Goal: Task Accomplishment & Management: Manage account settings

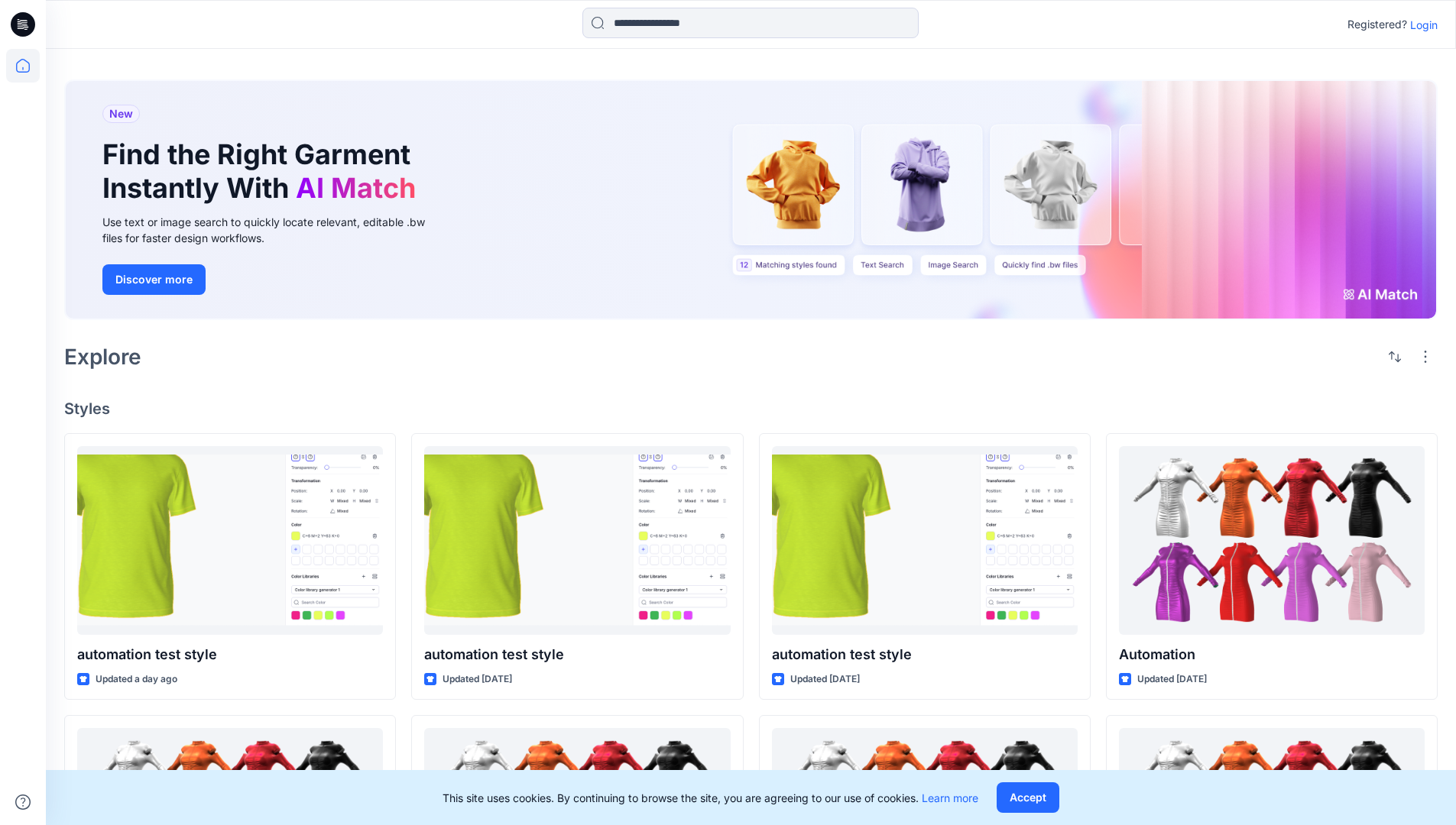
click at [1420, 25] on p "Login" at bounding box center [1424, 25] width 27 height 16
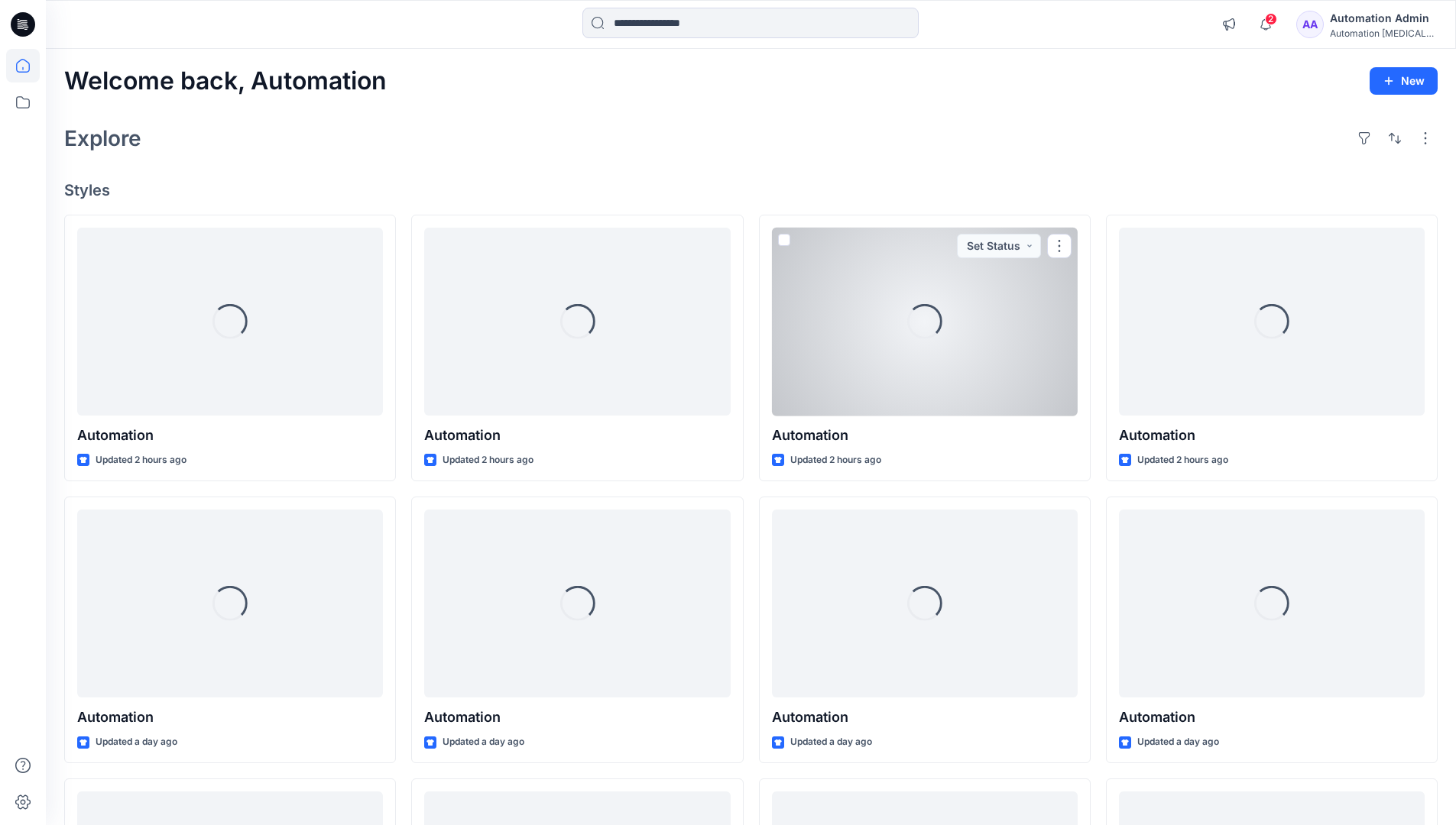
click at [29, 65] on icon at bounding box center [23, 65] width 14 height 14
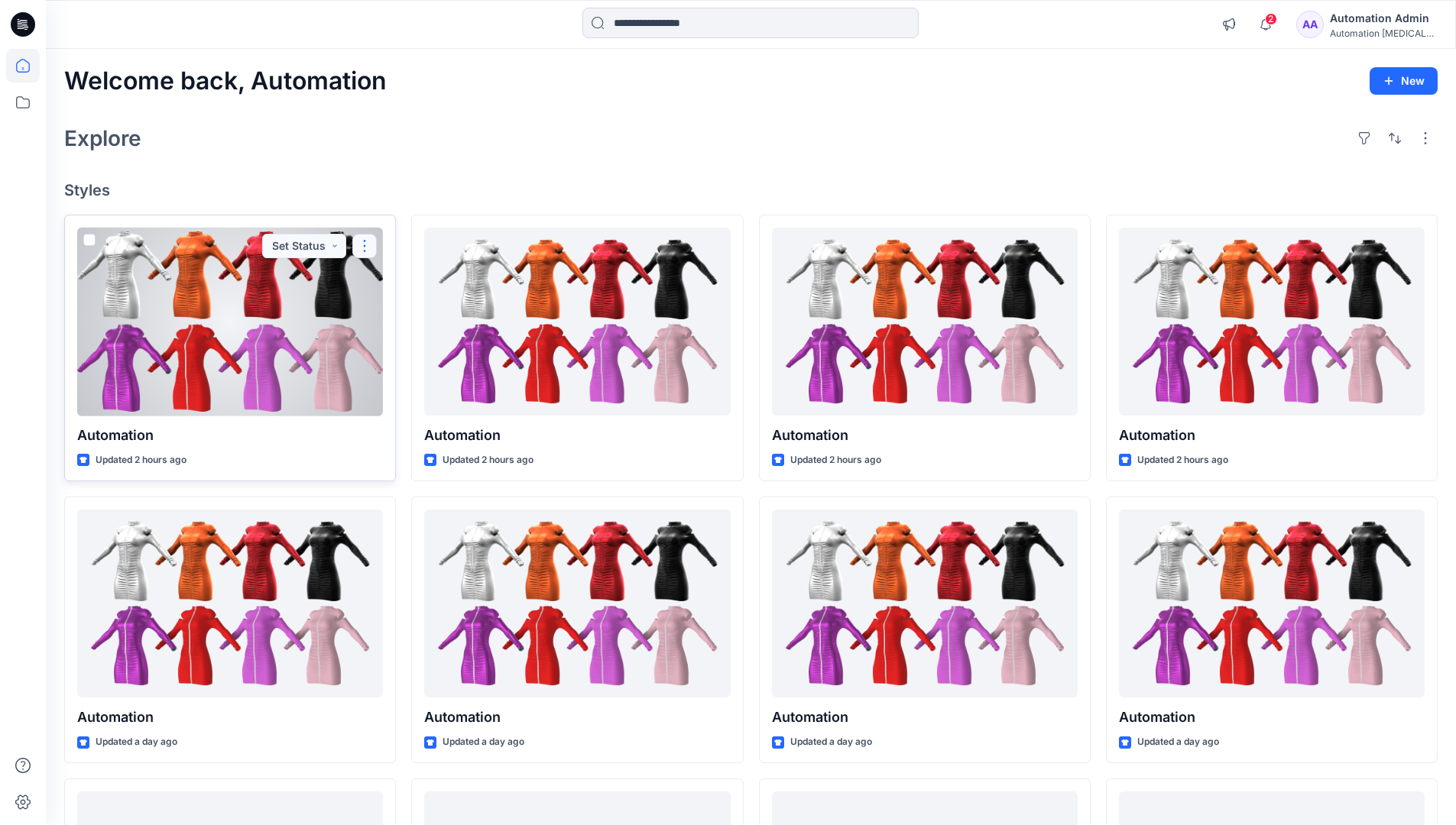
click at [365, 243] on button "button" at bounding box center [364, 246] width 25 height 25
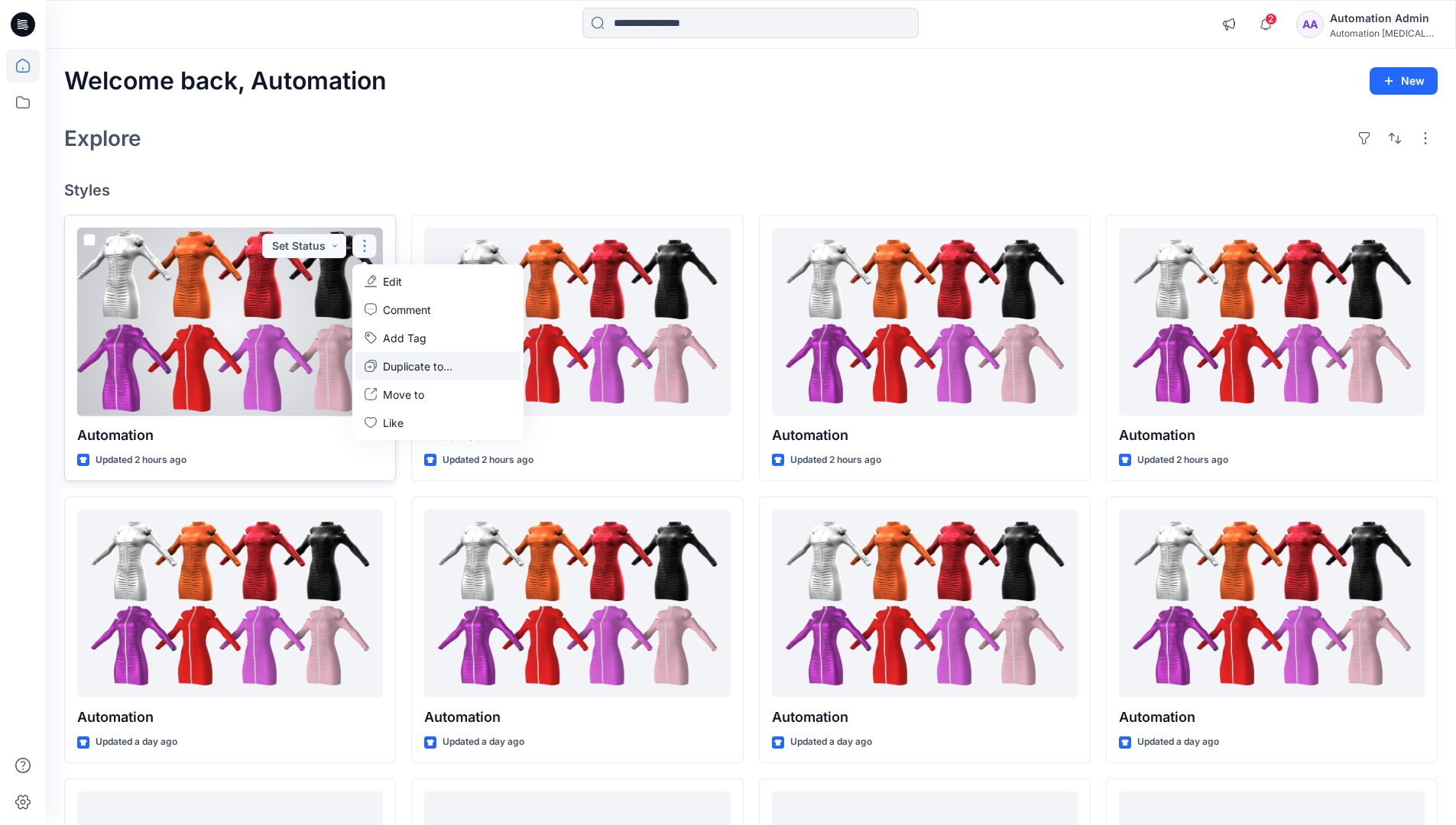
click at [388, 363] on p "Duplicate to..." at bounding box center [417, 366] width 70 height 16
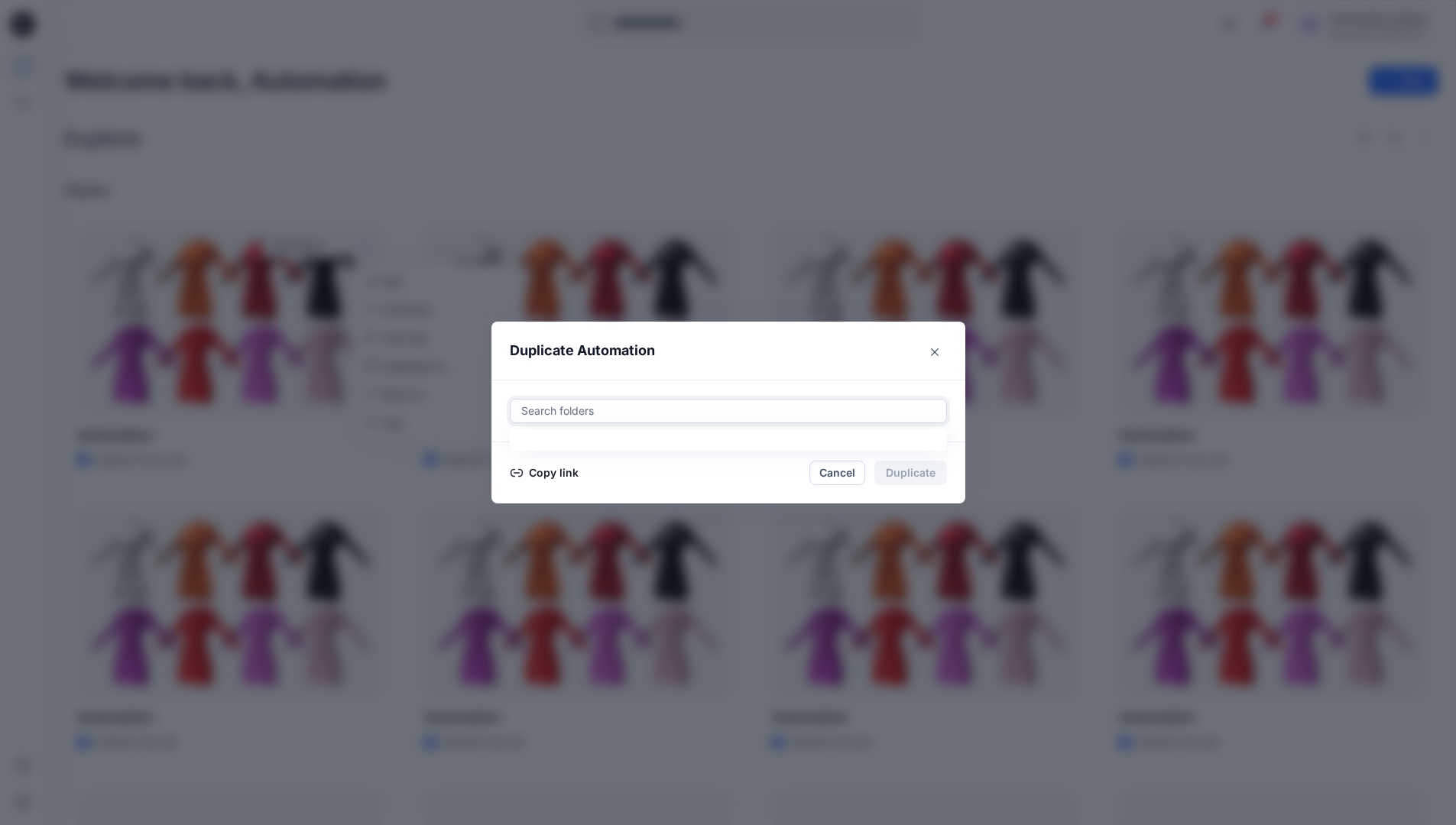
click at [575, 414] on div at bounding box center [728, 411] width 417 height 19
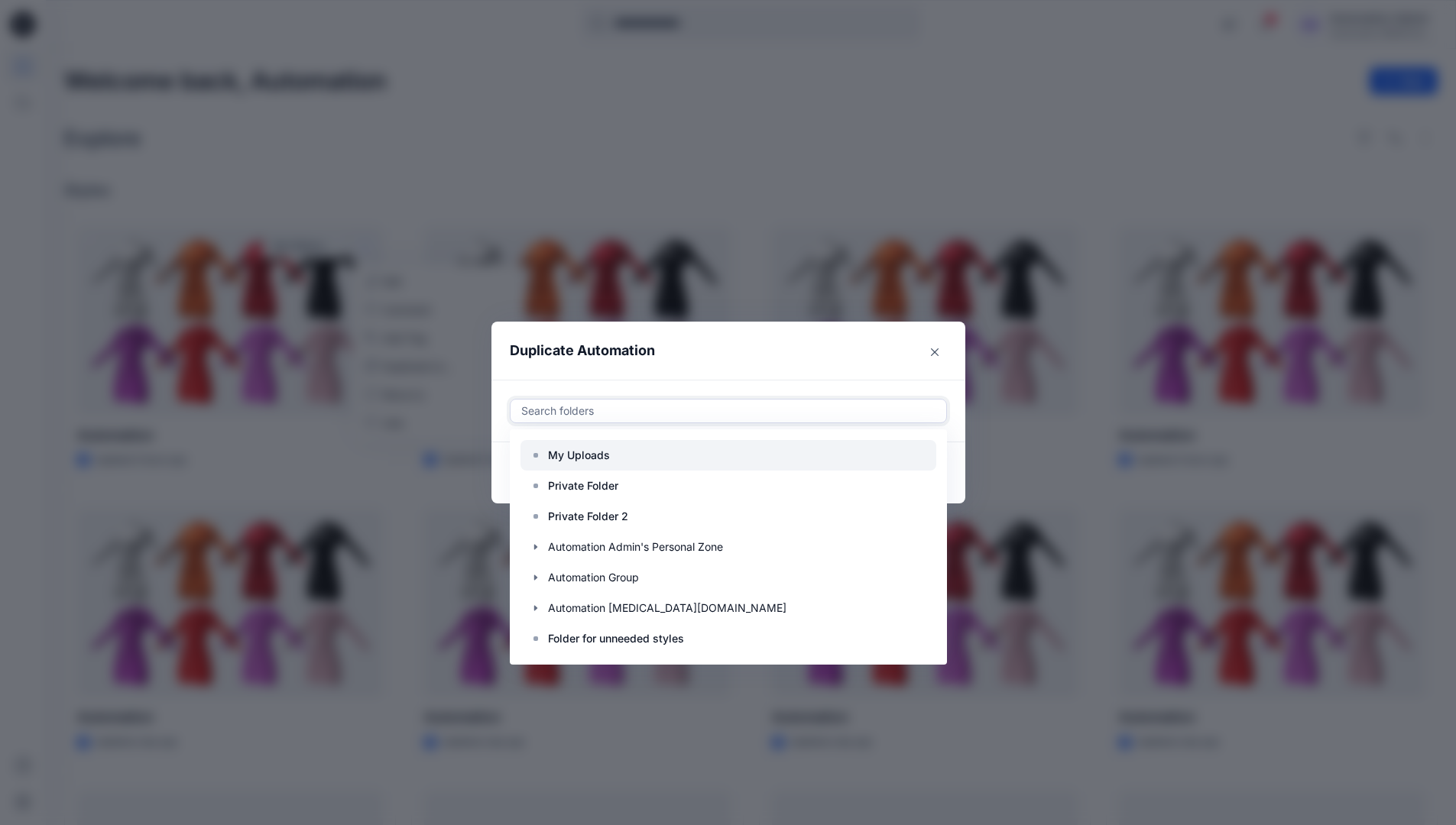
click at [587, 449] on p "My Uploads" at bounding box center [578, 455] width 62 height 19
click at [717, 360] on header "Duplicate Automation" at bounding box center [712, 350] width 443 height 58
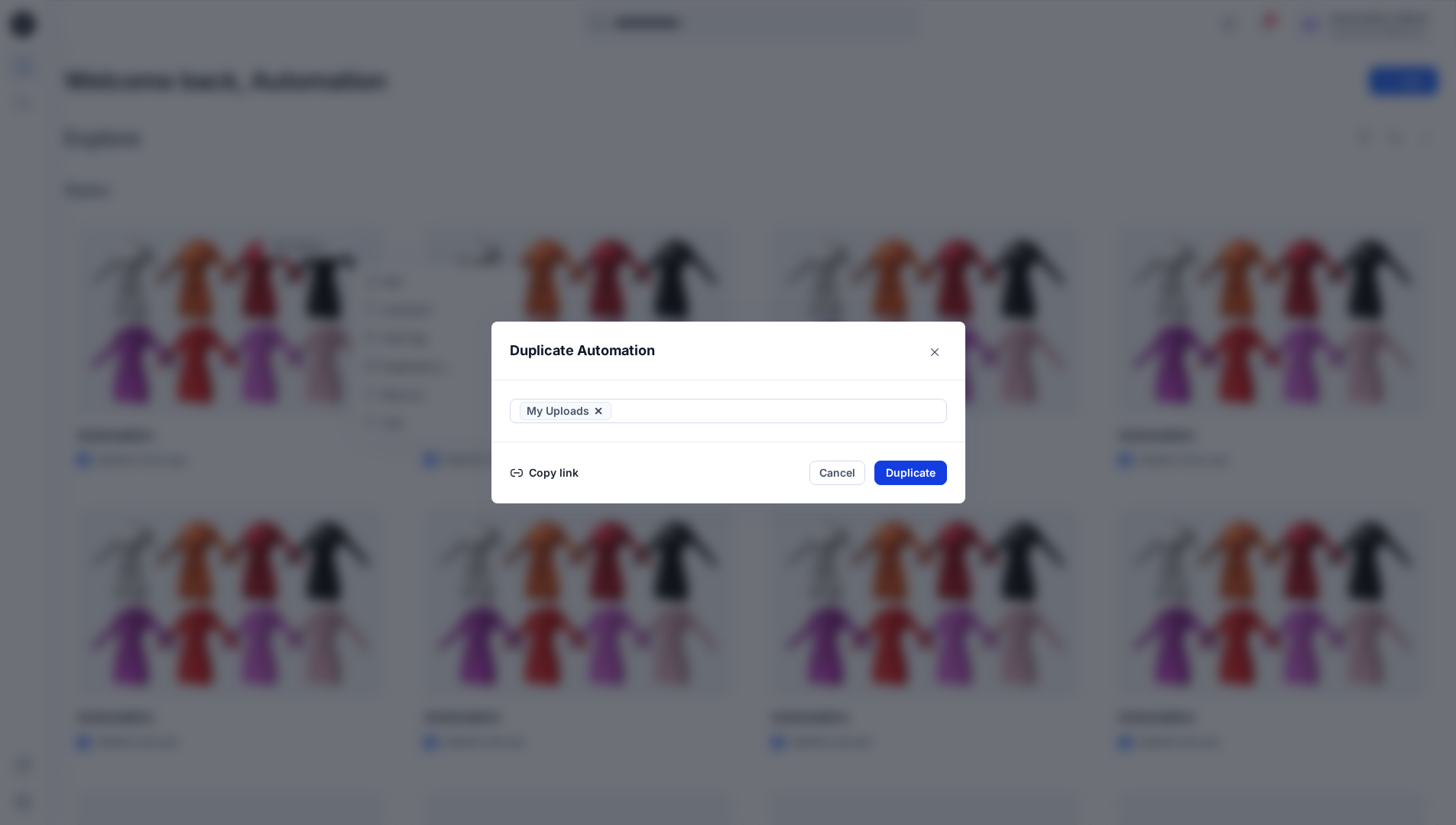
click at [925, 468] on button "Duplicate" at bounding box center [911, 472] width 73 height 25
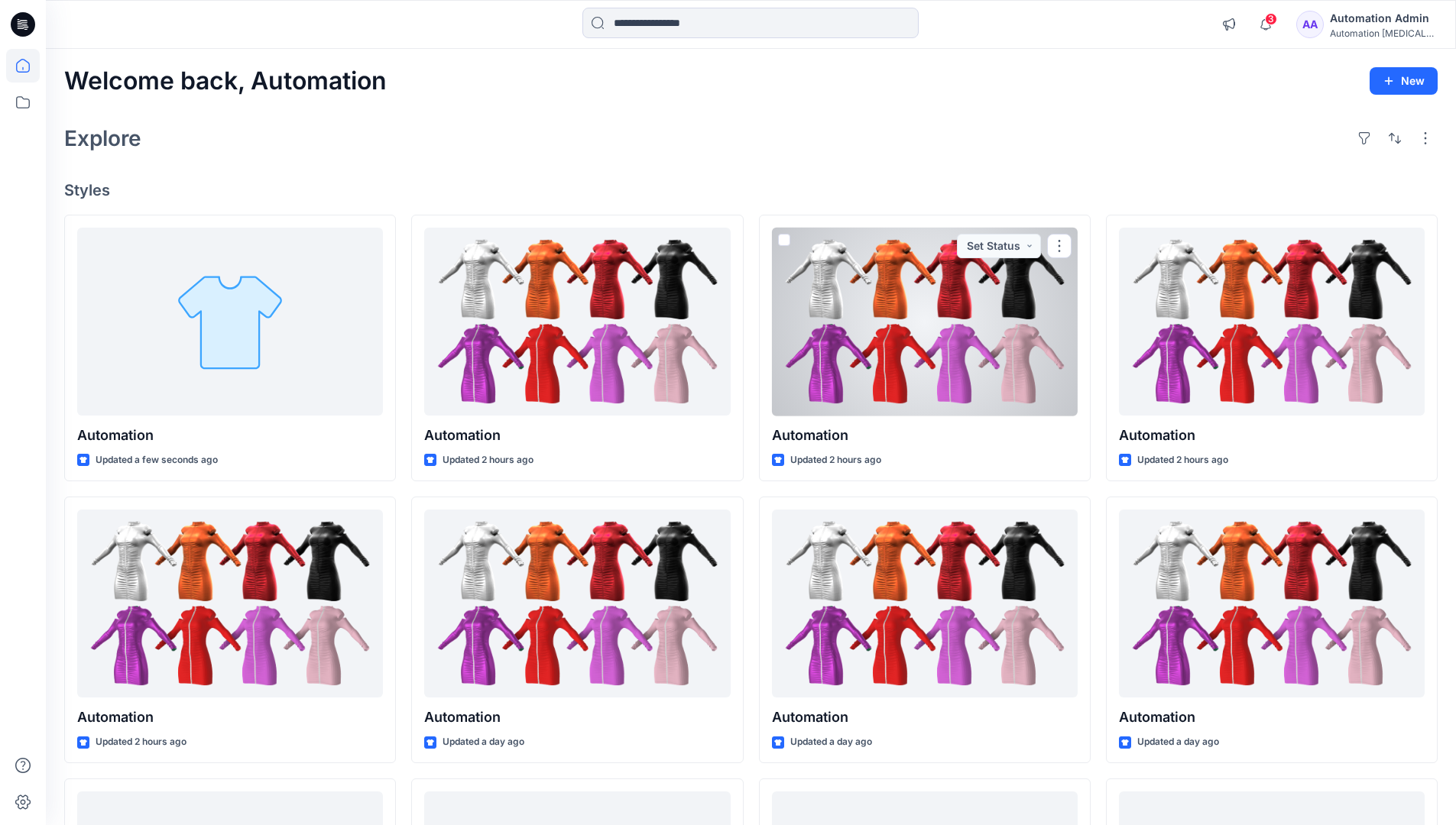
click at [15, 64] on icon at bounding box center [23, 66] width 34 height 34
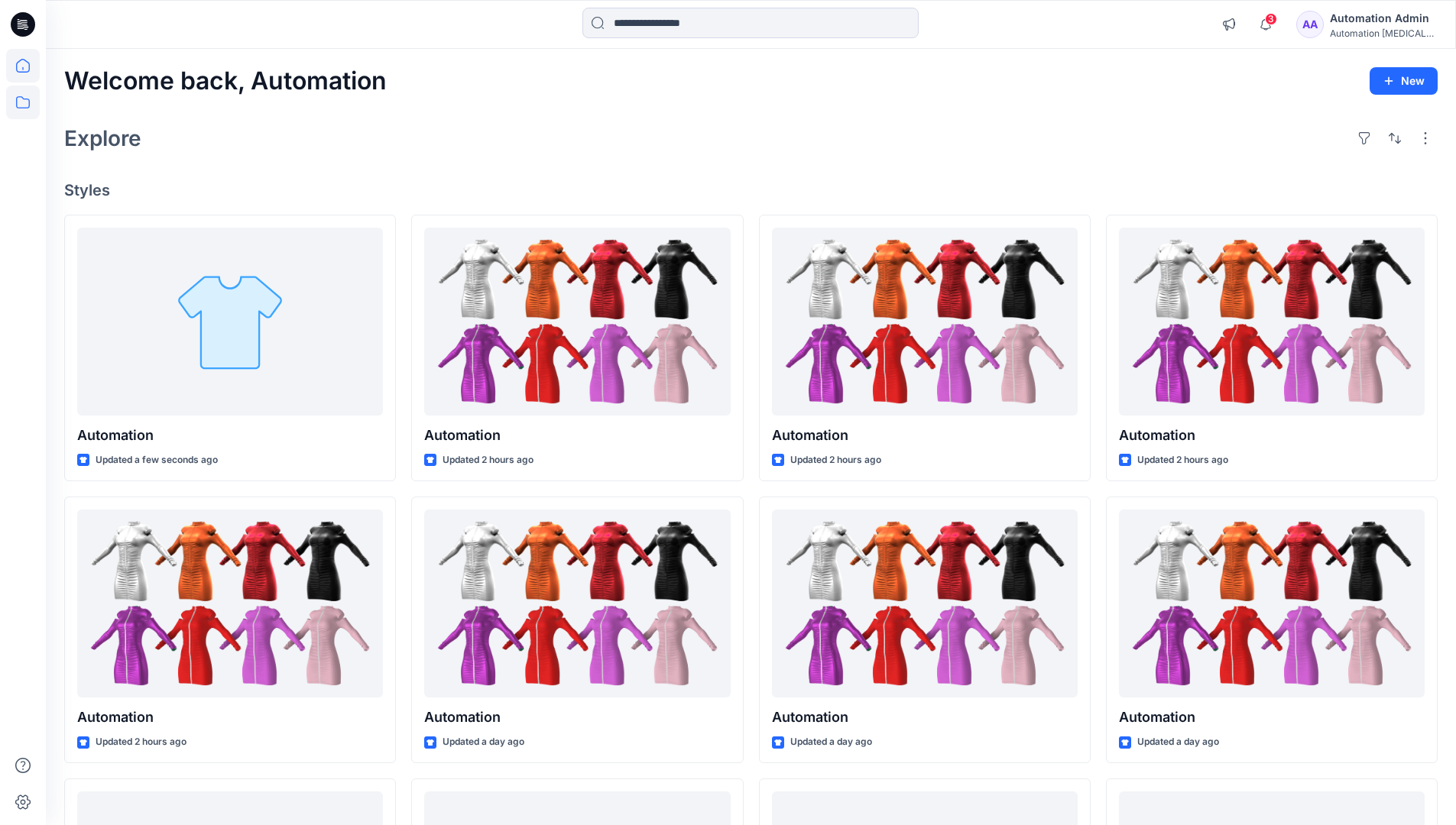
click at [25, 98] on icon at bounding box center [23, 103] width 34 height 34
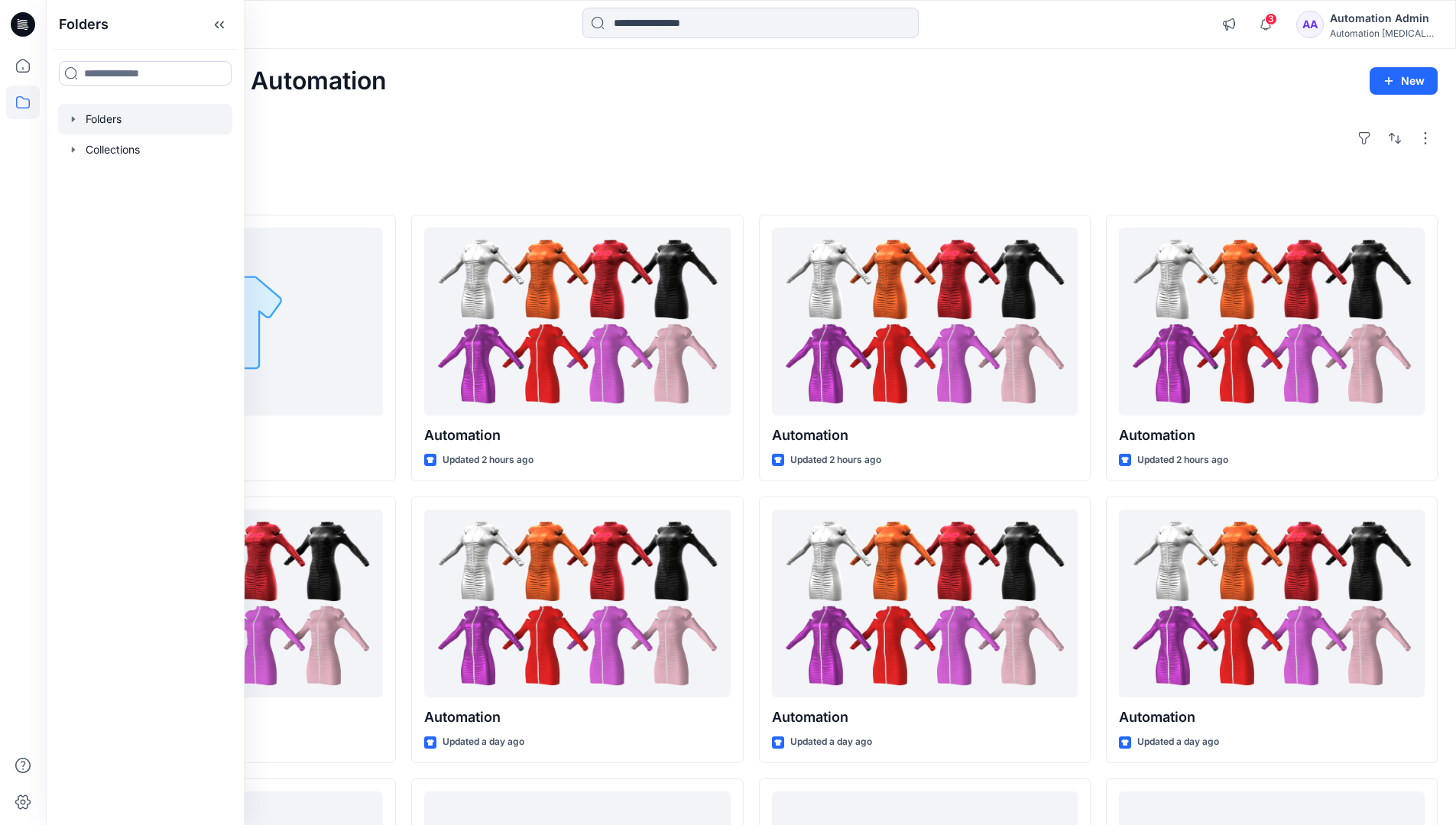
click at [112, 118] on div at bounding box center [144, 120] width 174 height 31
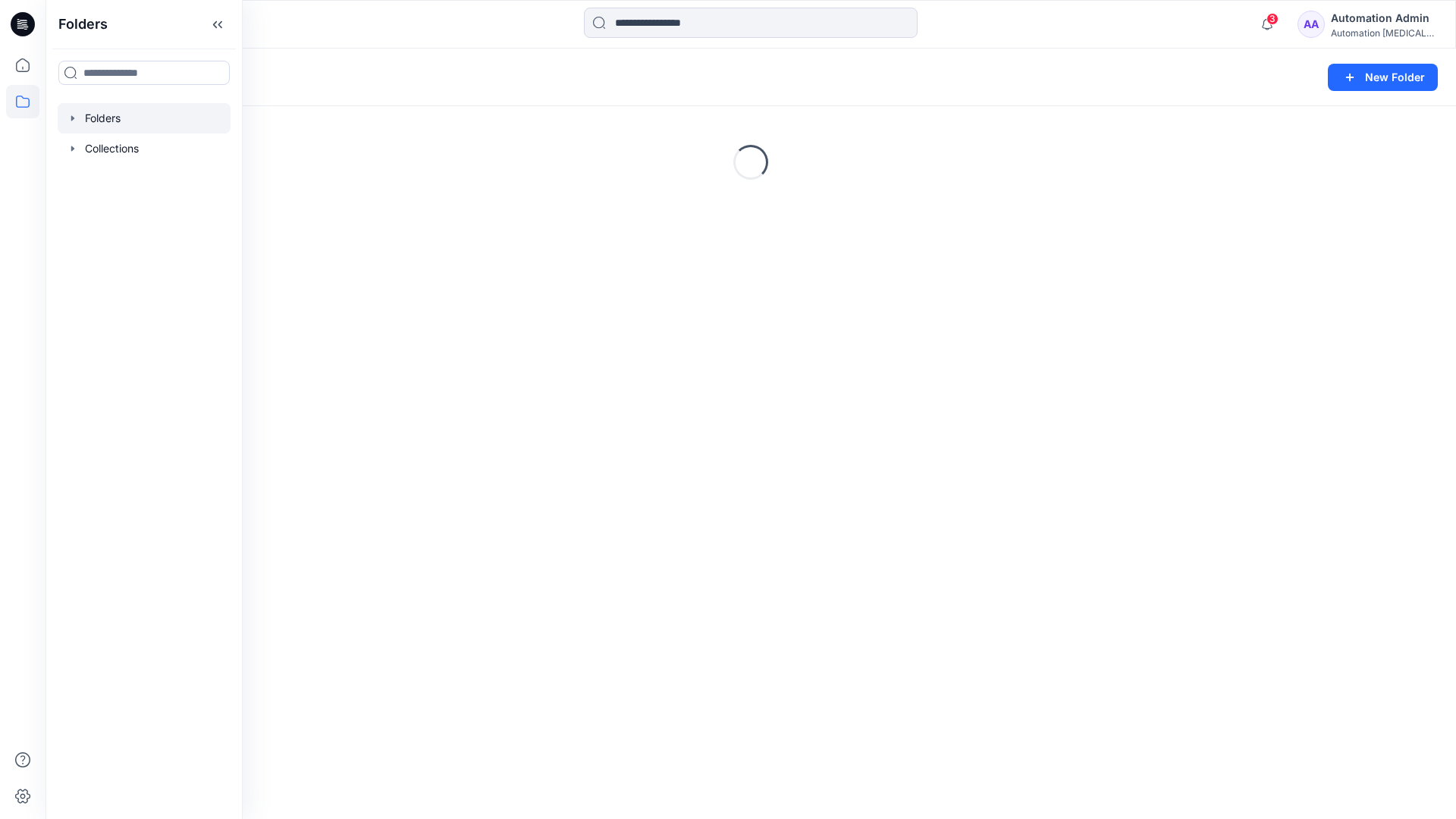
click at [1363, 26] on div "Automation Admin" at bounding box center [1384, 19] width 106 height 19
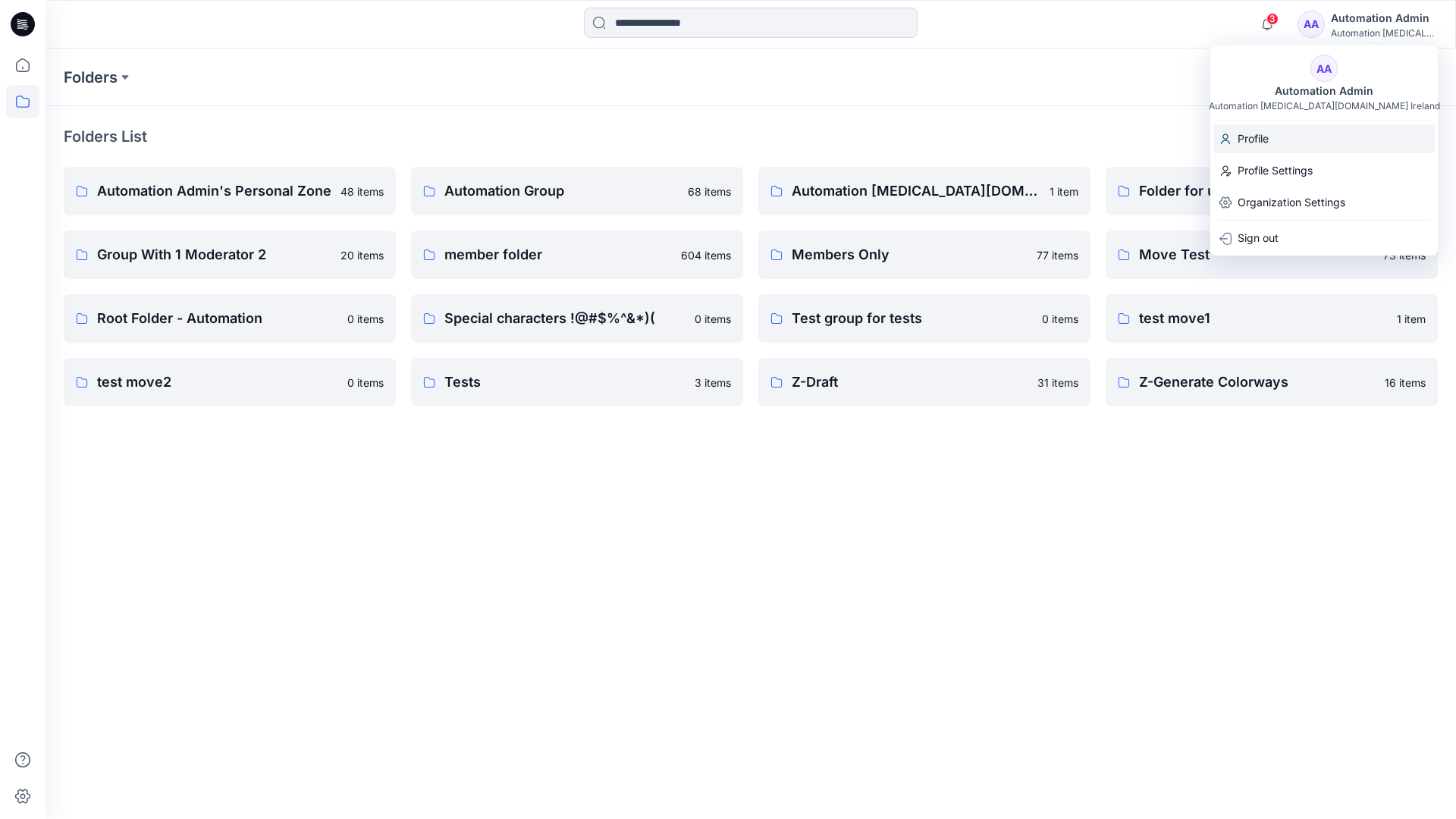
click at [1264, 138] on p "Profile" at bounding box center [1253, 139] width 31 height 29
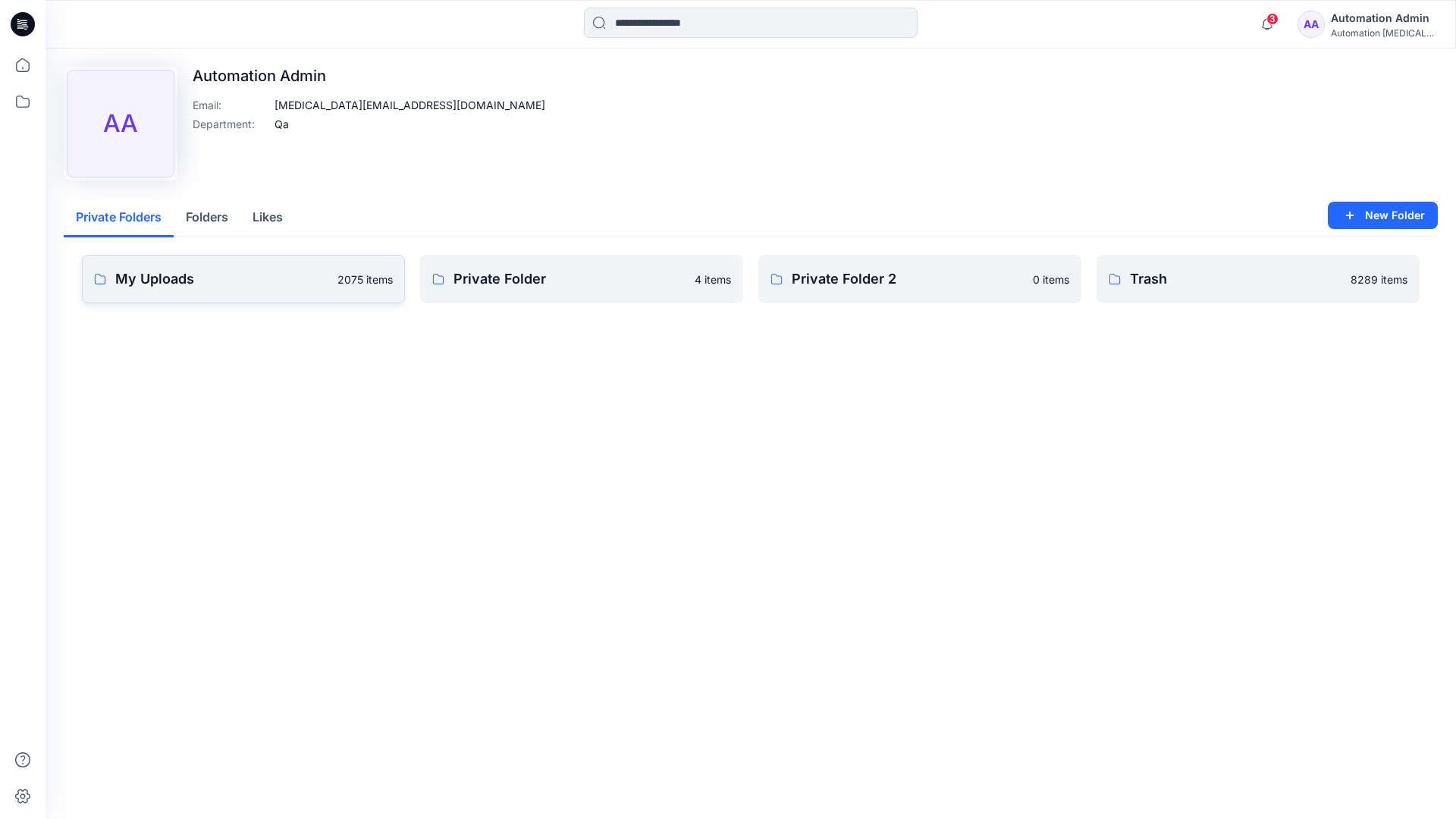
click at [265, 290] on link "My Uploads 2075 items" at bounding box center [243, 279] width 323 height 49
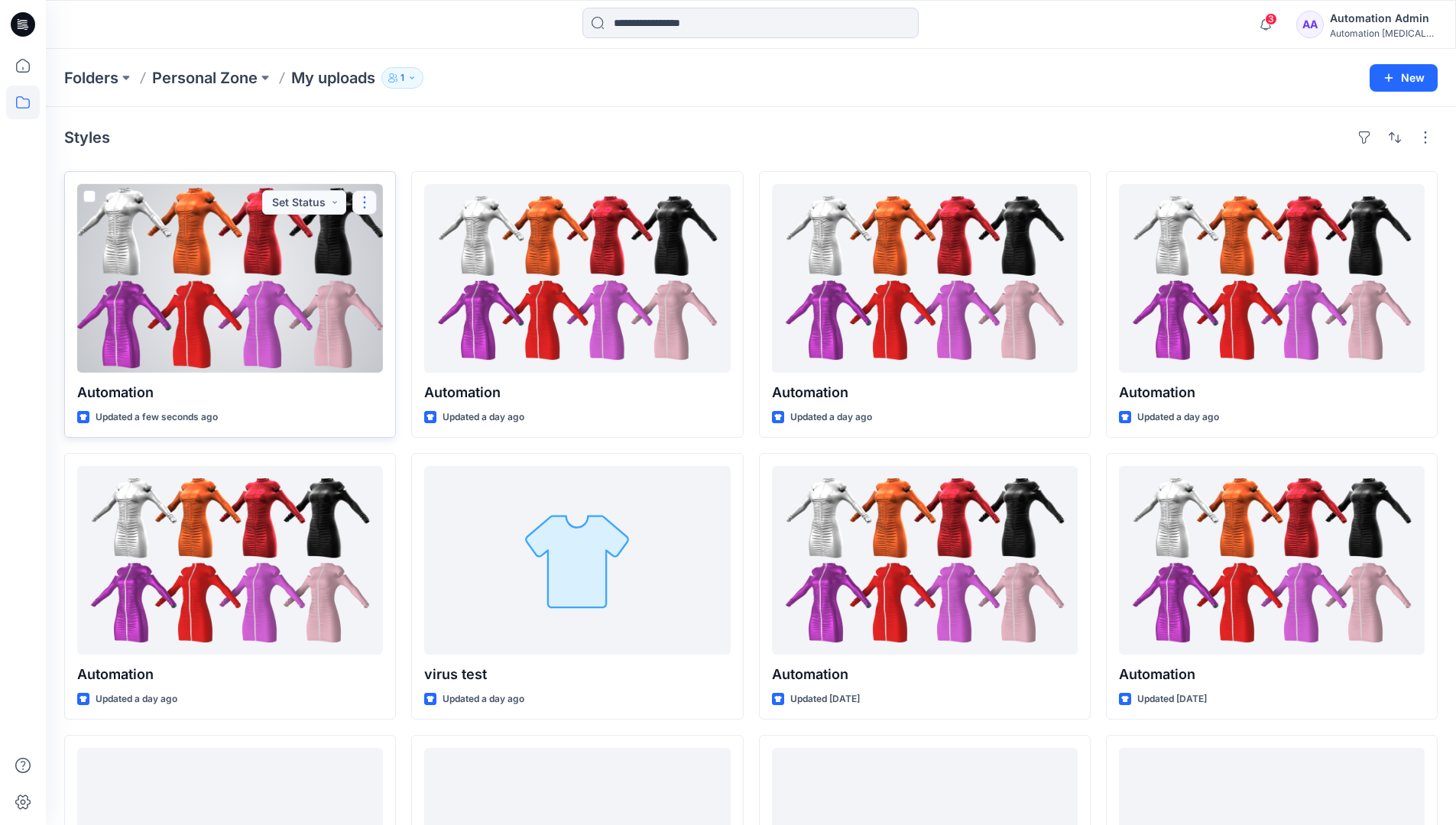
click at [363, 205] on button "button" at bounding box center [364, 202] width 25 height 25
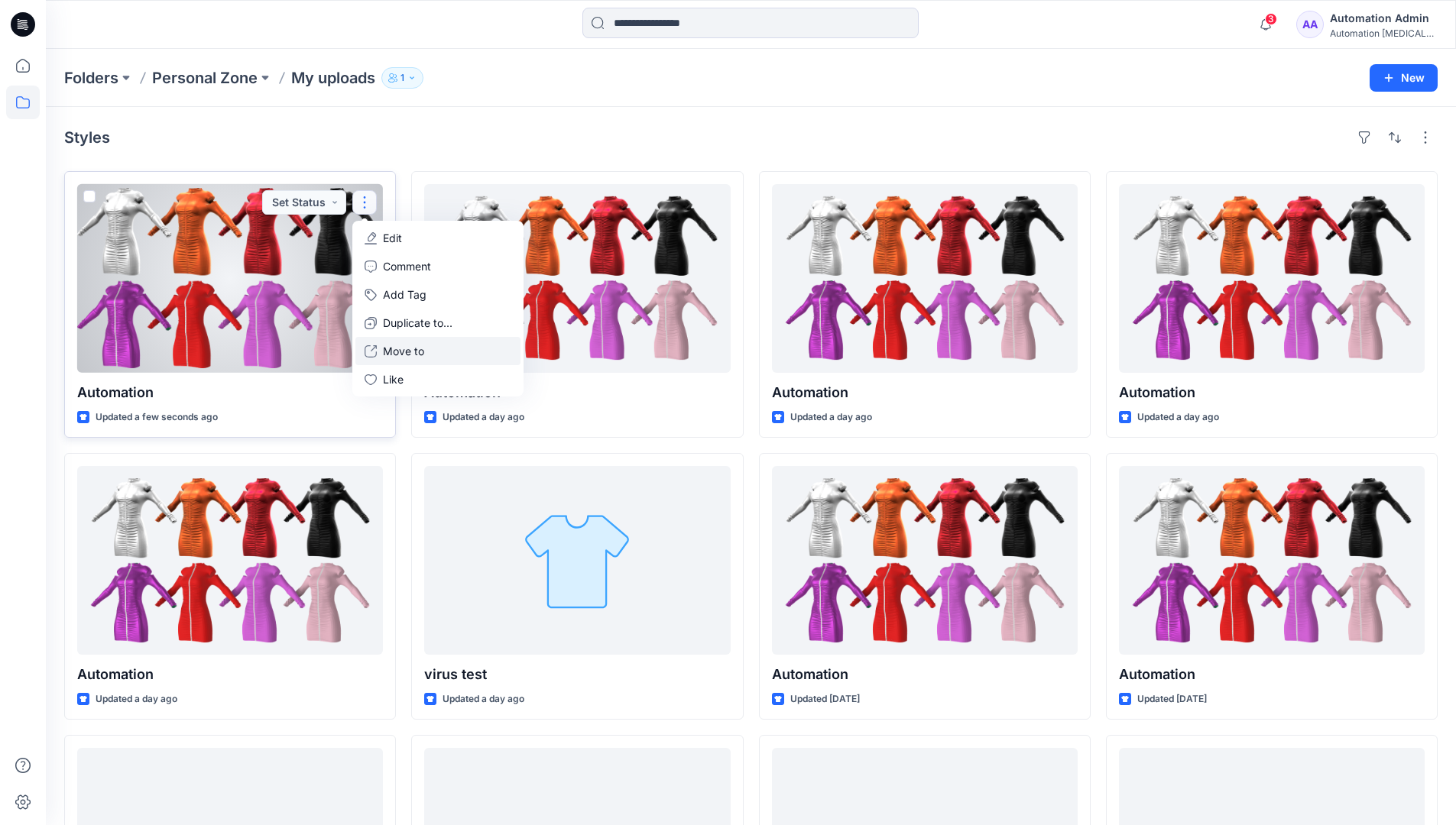
click at [382, 352] on button "Move to" at bounding box center [438, 350] width 165 height 28
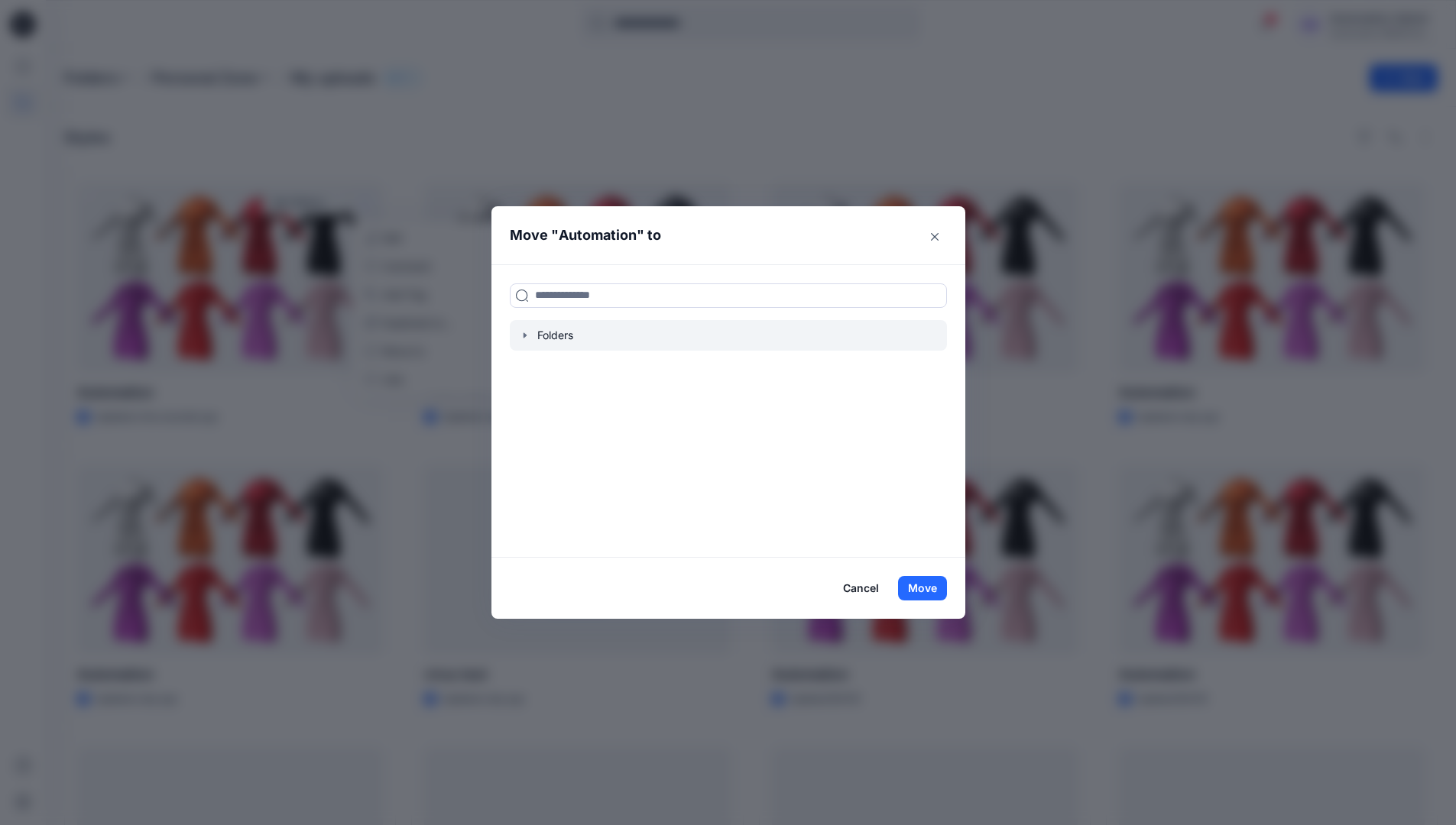
click at [530, 332] on icon "button" at bounding box center [525, 335] width 12 height 12
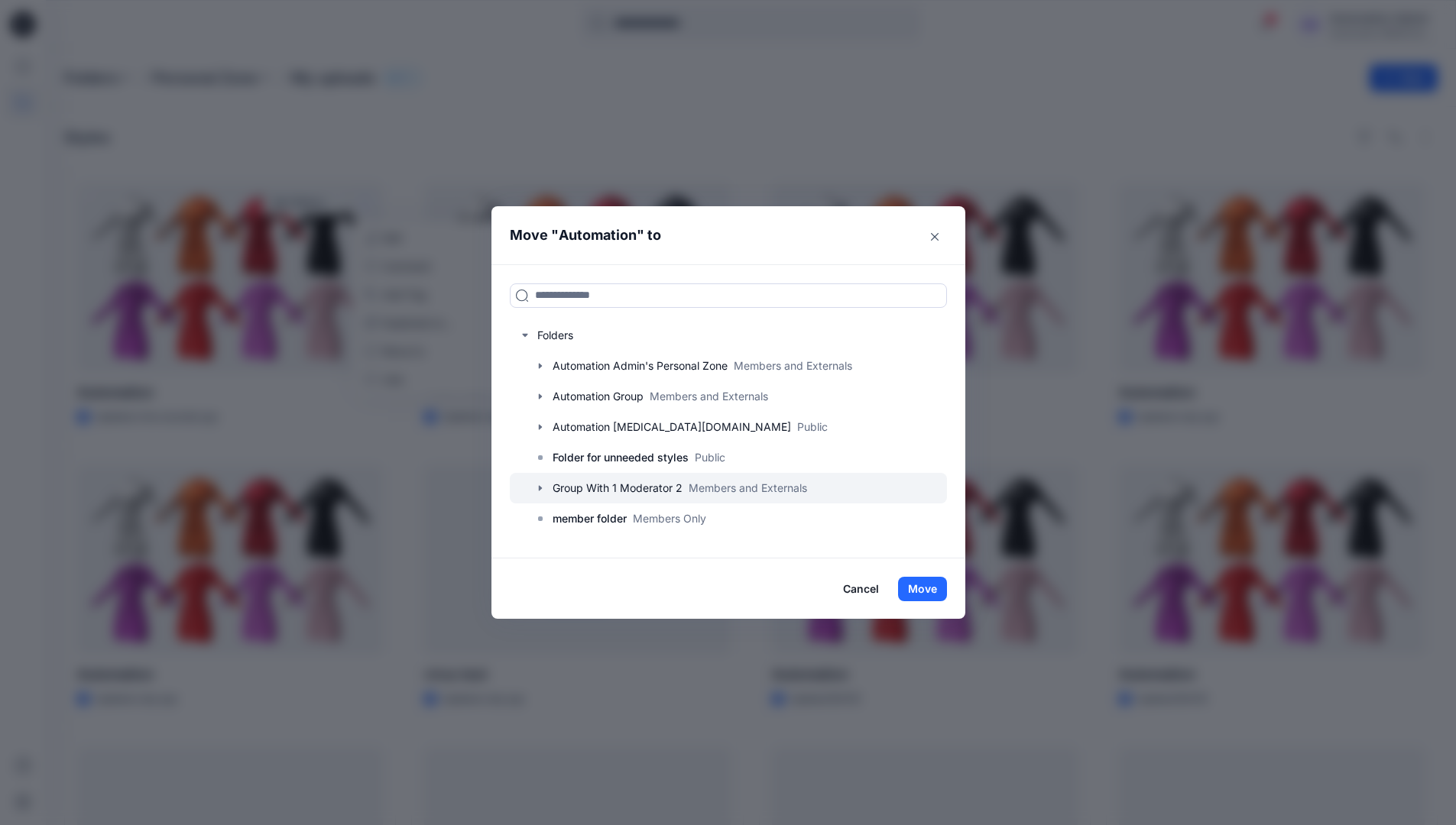
click at [558, 483] on div at bounding box center [728, 488] width 437 height 31
click at [934, 588] on button "Move" at bounding box center [923, 588] width 49 height 25
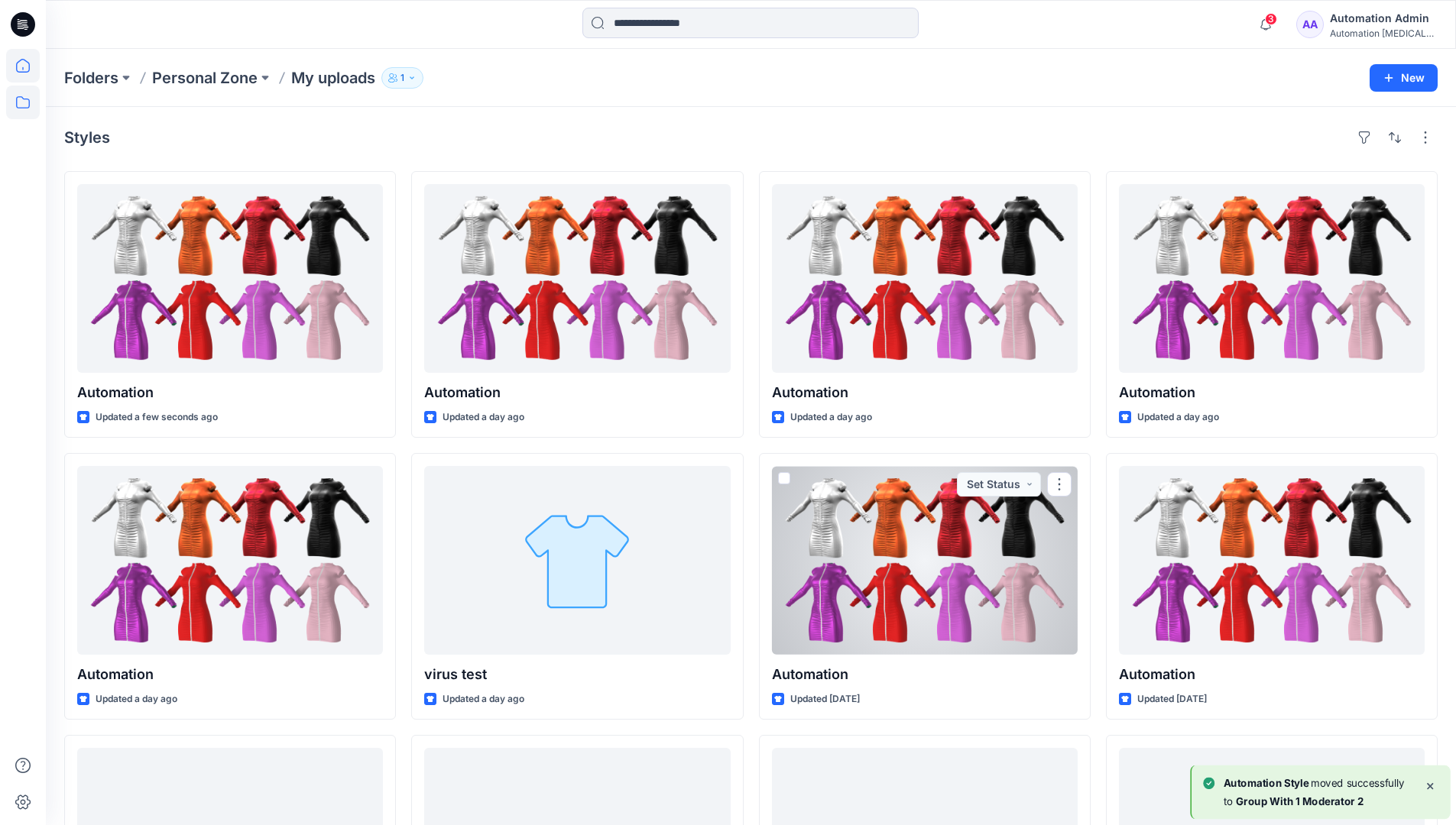
click at [24, 70] on icon at bounding box center [23, 66] width 34 height 34
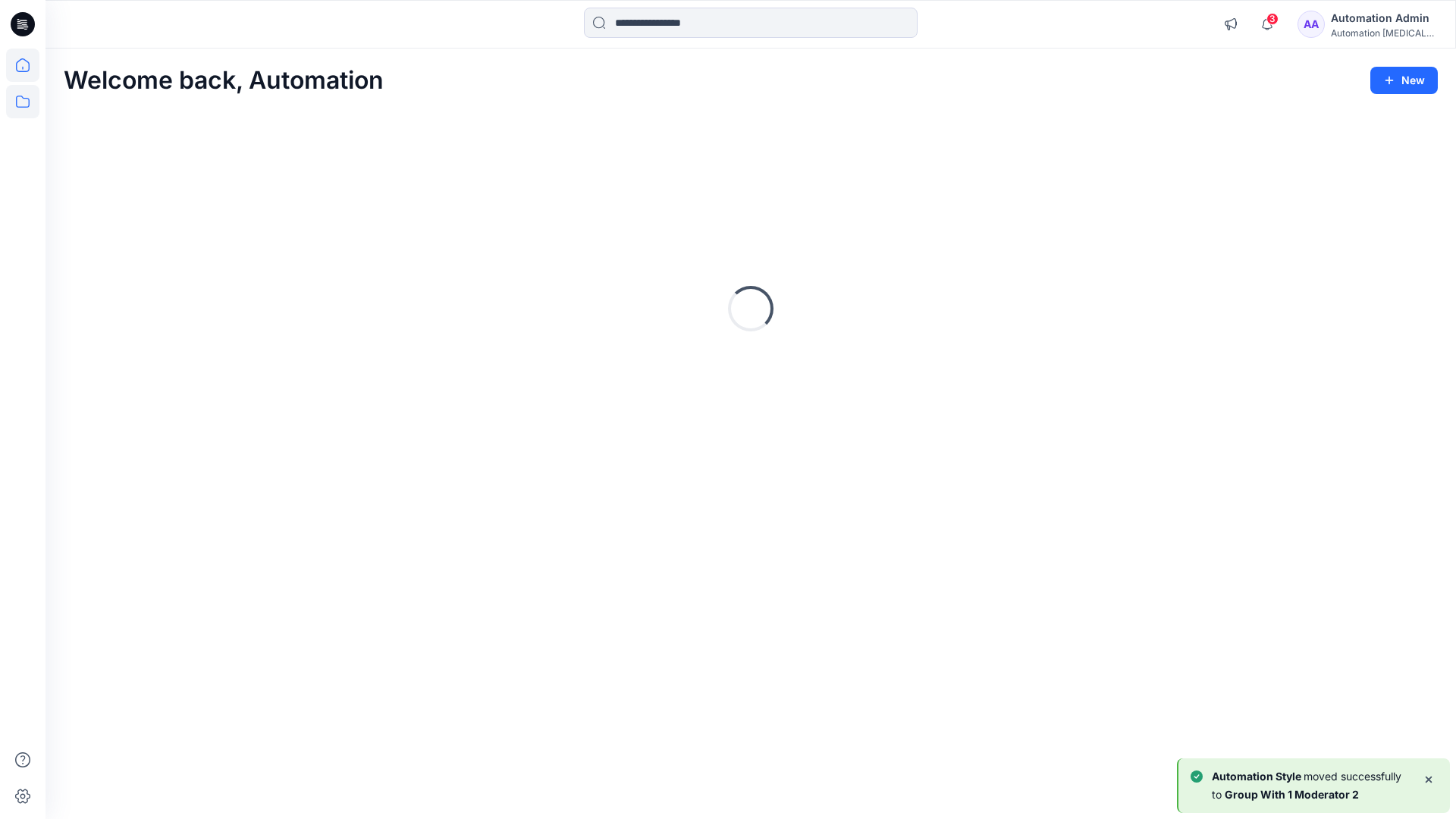
click at [24, 98] on icon at bounding box center [23, 102] width 13 height 12
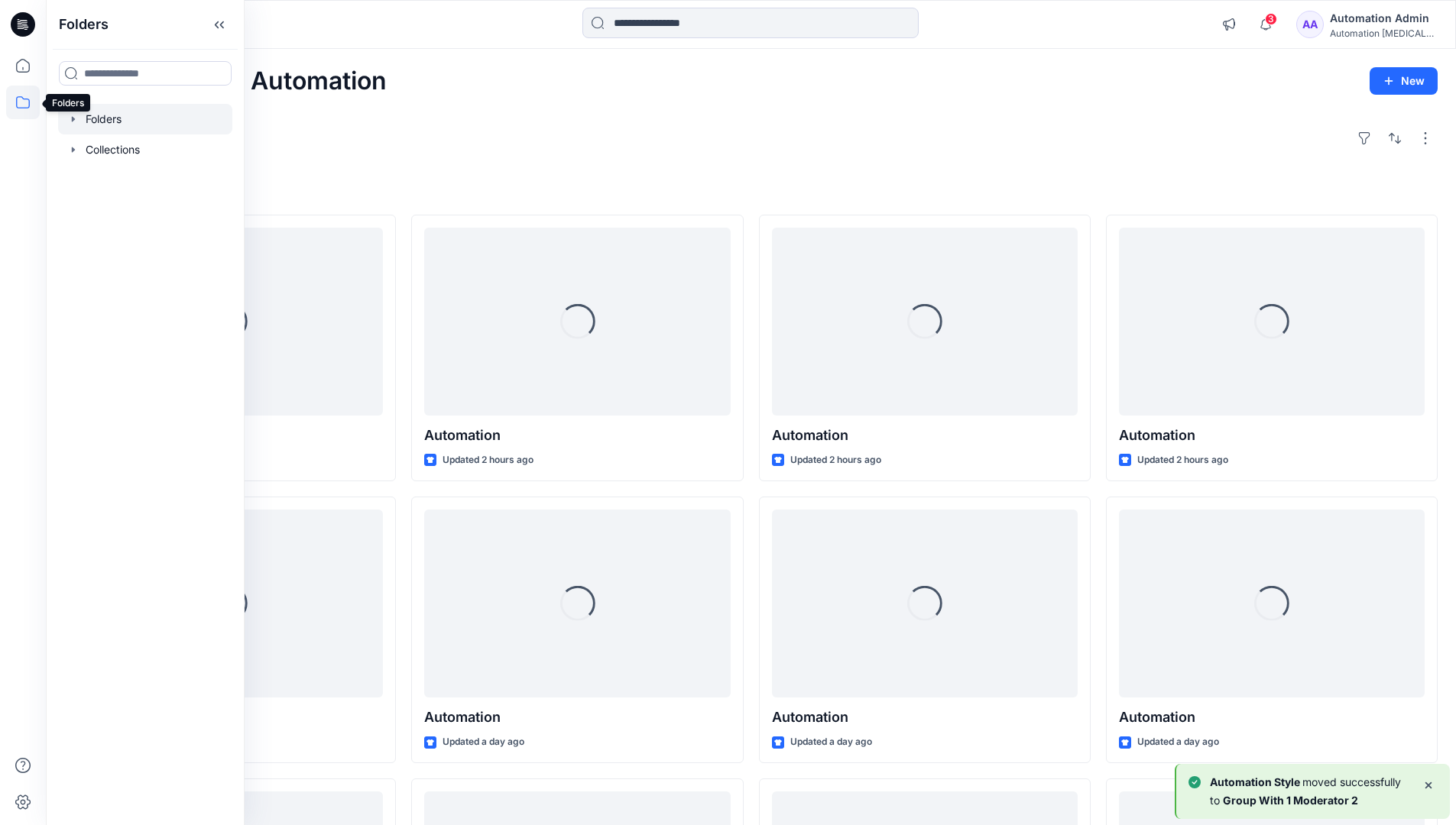
click at [112, 117] on div at bounding box center [144, 120] width 174 height 31
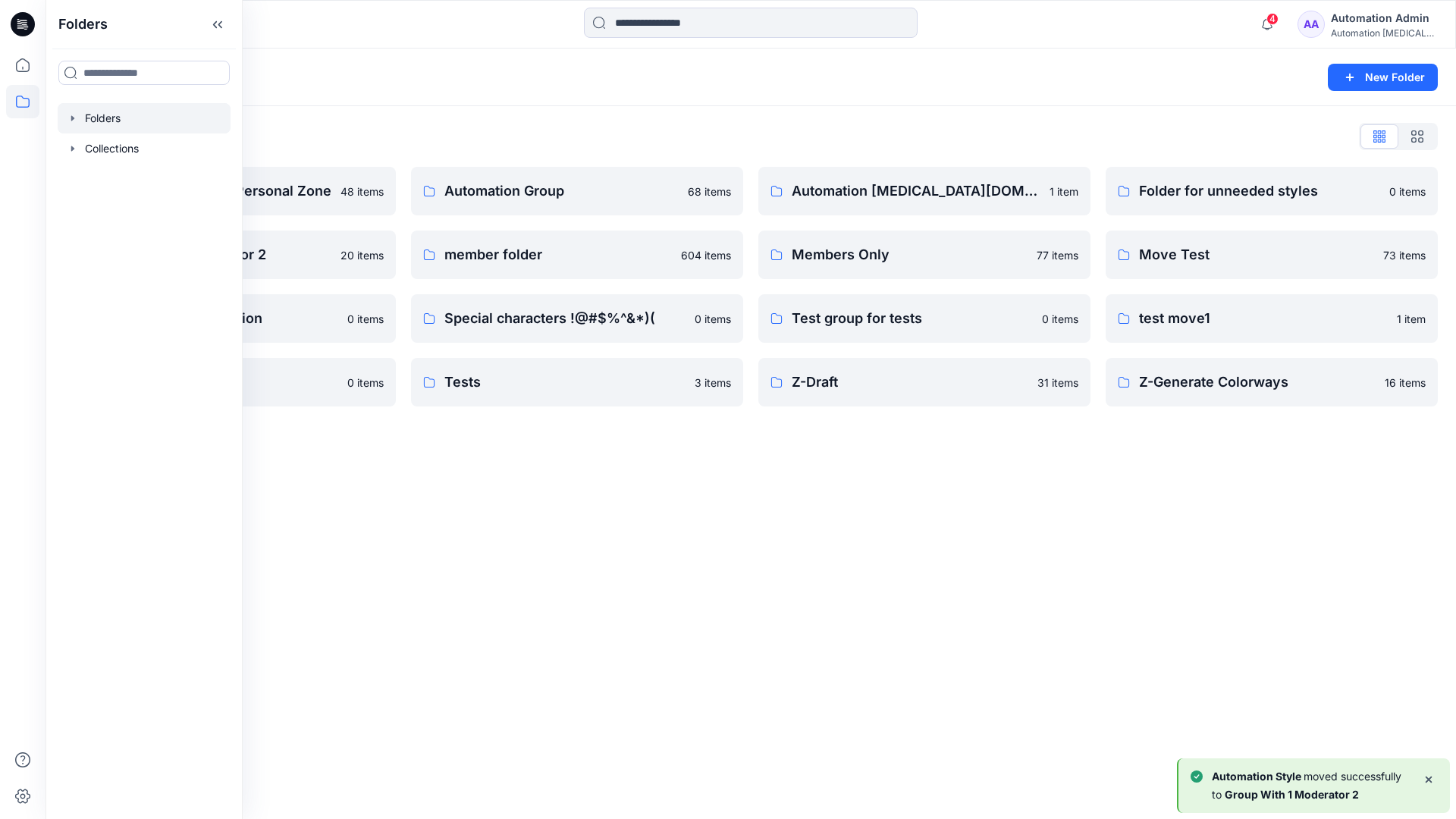
click at [608, 481] on div "Folders New Folder Folders List Automation Admin's Personal Zone 48 items Group…" at bounding box center [751, 434] width 1411 height 771
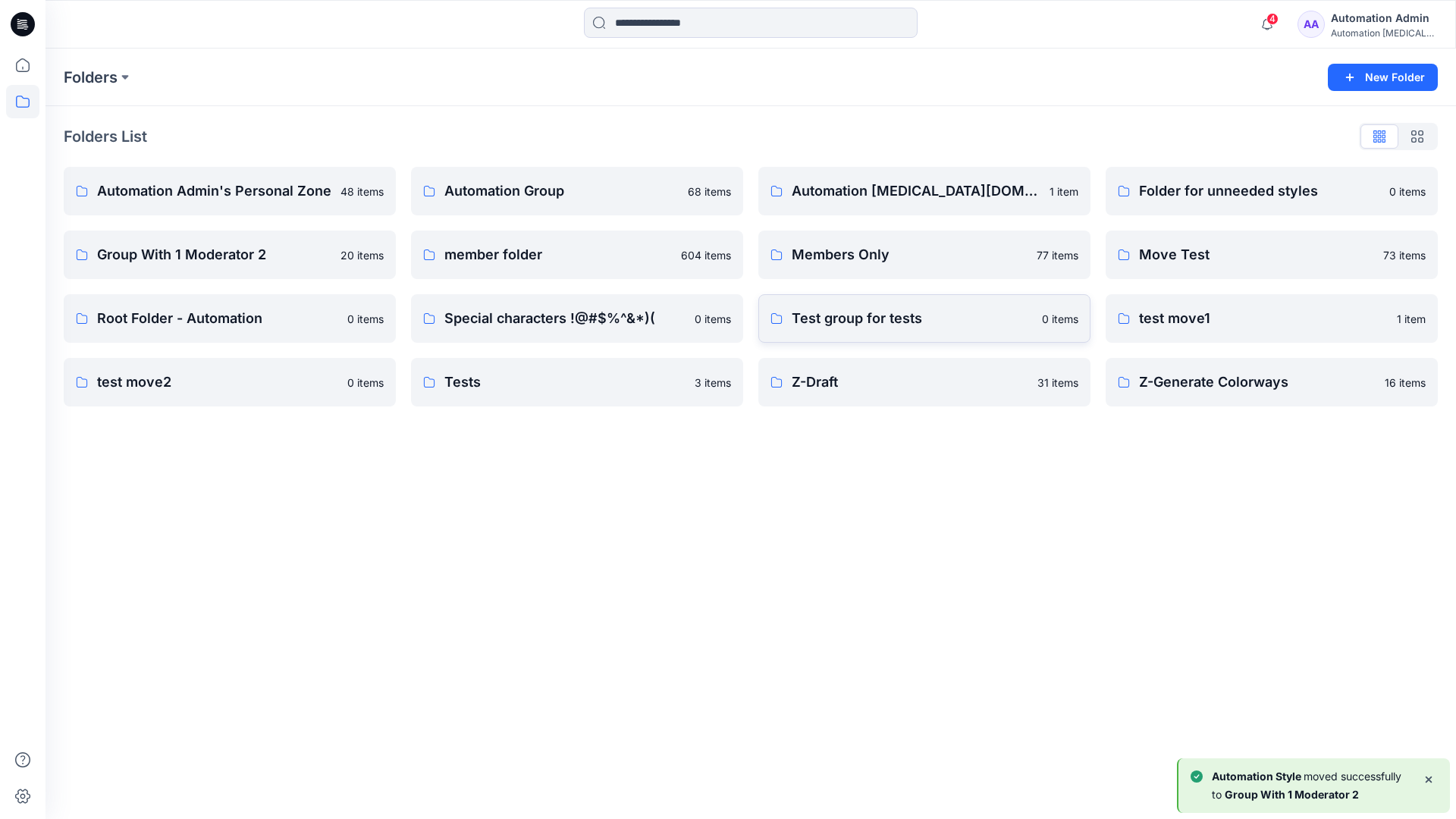
click at [909, 324] on p "Test group for tests" at bounding box center [912, 318] width 242 height 21
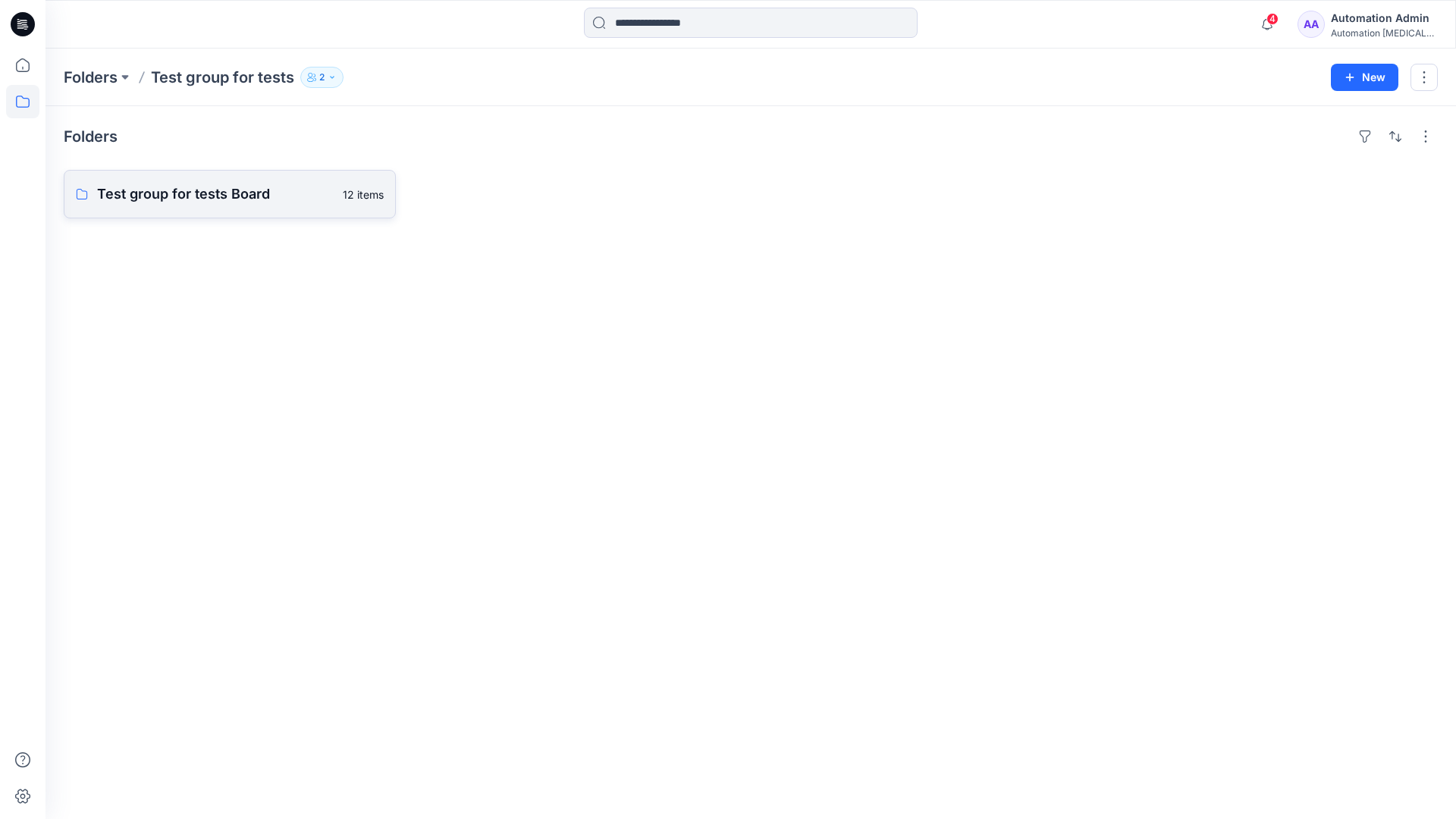
click at [260, 206] on link "Test group for tests Board 12 items" at bounding box center [230, 194] width 332 height 49
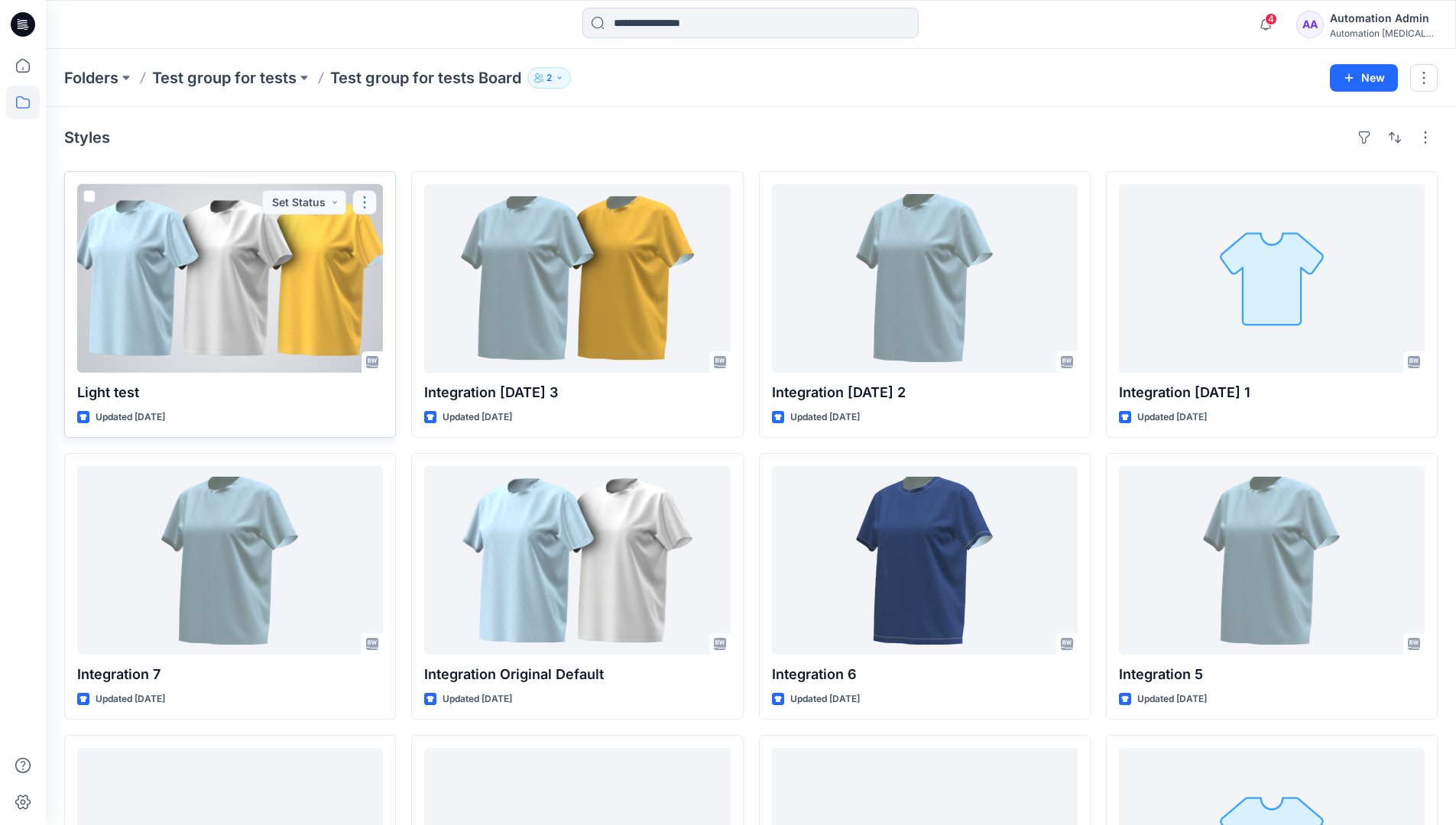
click at [369, 203] on button "button" at bounding box center [364, 202] width 25 height 25
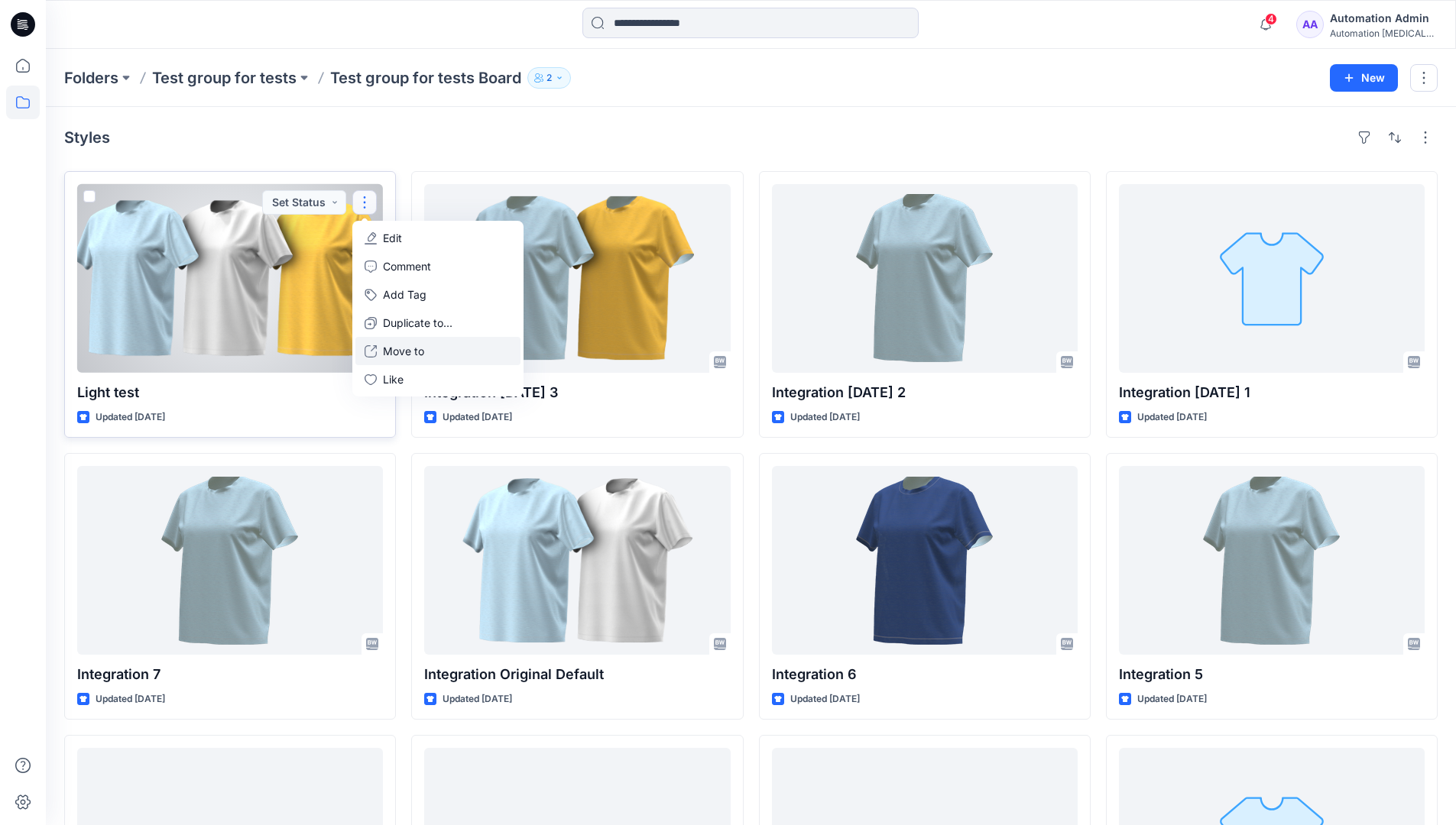
click at [401, 345] on p "Move to" at bounding box center [403, 351] width 42 height 16
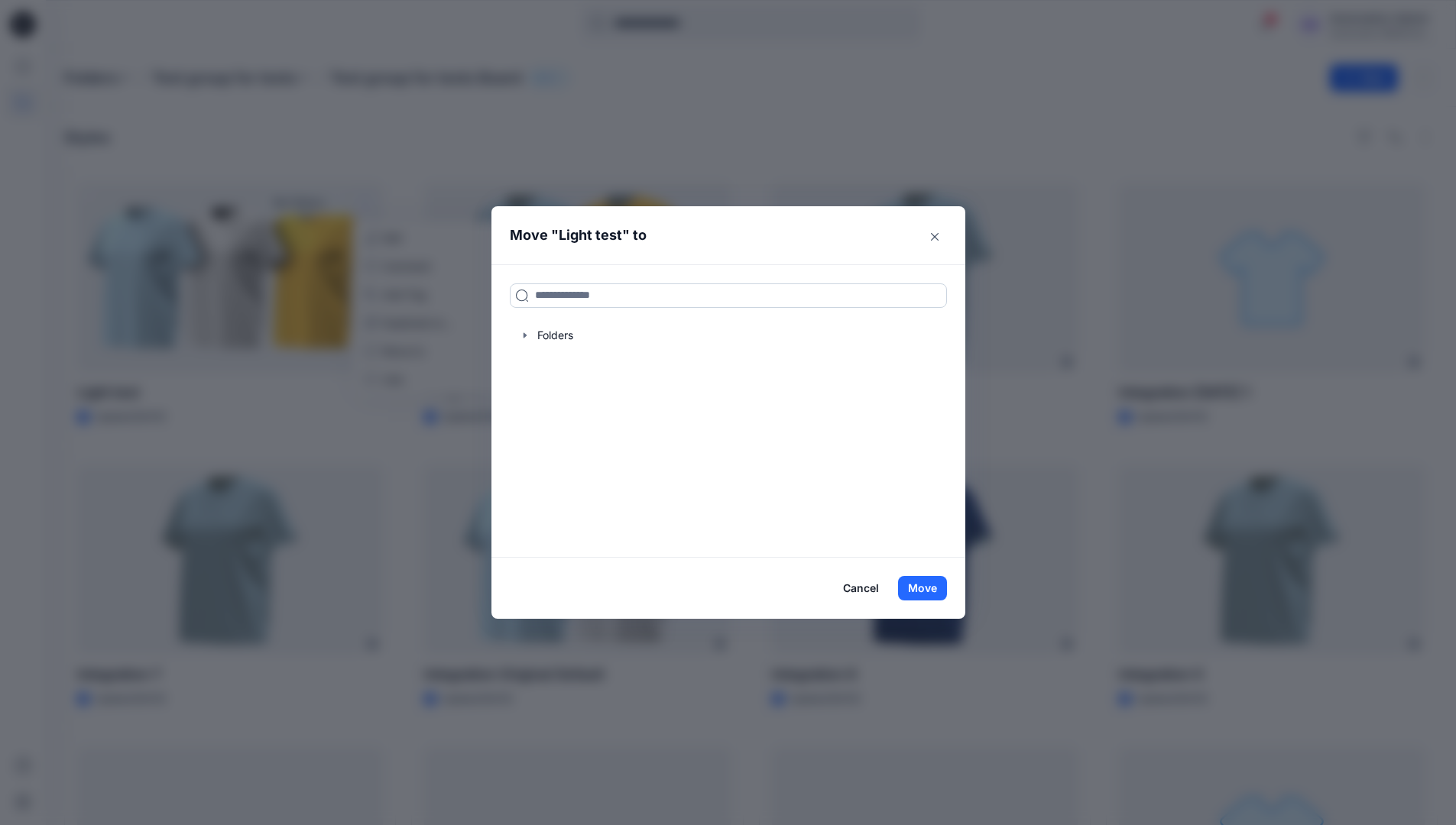
click at [564, 301] on input at bounding box center [728, 295] width 437 height 25
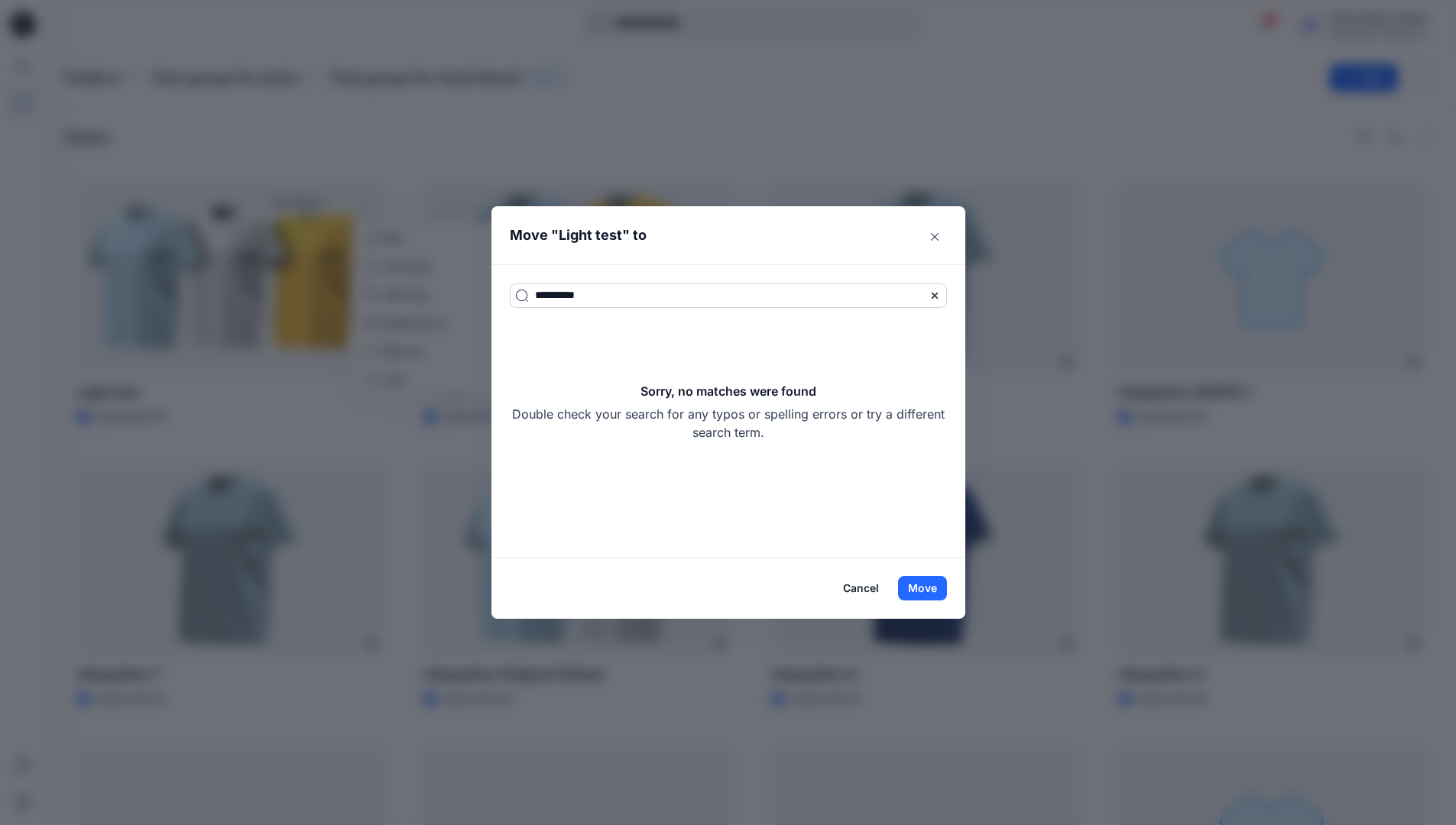
type input "**********"
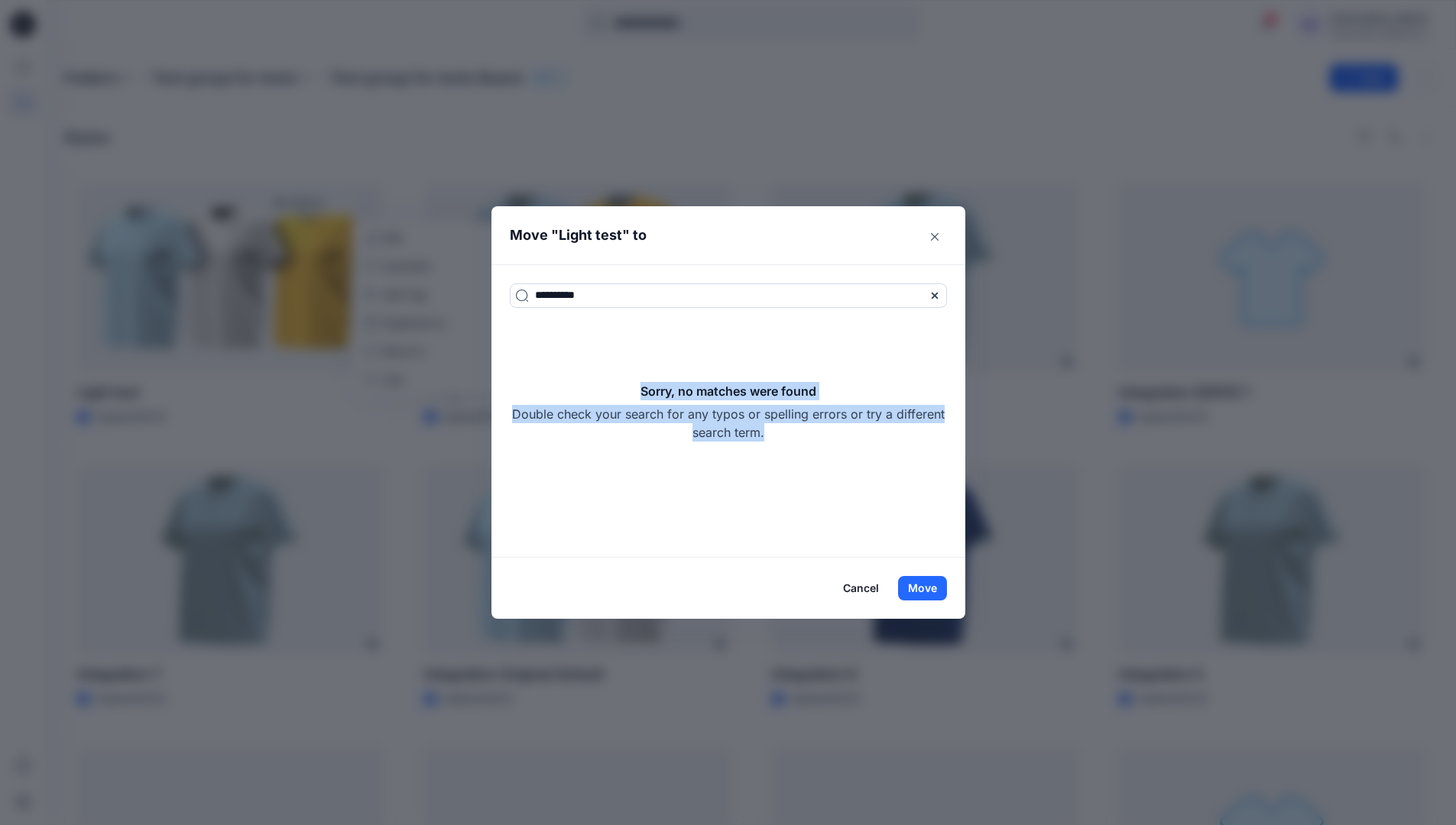
drag, startPoint x: 564, startPoint y: 301, endPoint x: 828, endPoint y: 427, distance: 292.5
click at [828, 427] on div "Sorry, no matches were found Double check your search for any typos or spelling…" at bounding box center [728, 412] width 437 height 59
click at [937, 581] on button "Move" at bounding box center [923, 588] width 49 height 25
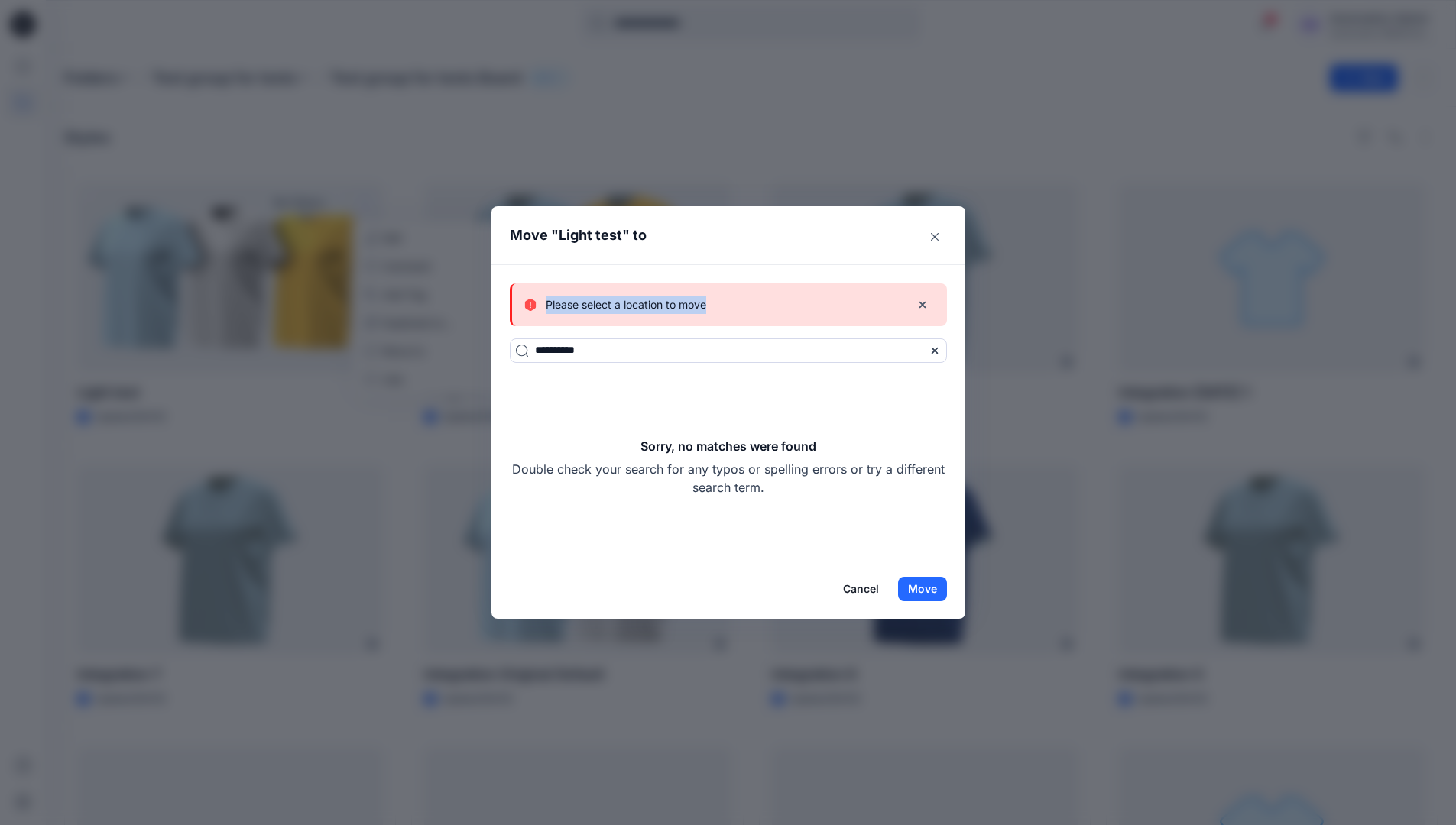
drag, startPoint x: 937, startPoint y: 581, endPoint x: 721, endPoint y: 305, distance: 350.5
click at [721, 305] on div "Please select a location to move" at bounding box center [711, 305] width 374 height 19
click at [860, 587] on button "Cancel" at bounding box center [861, 588] width 56 height 25
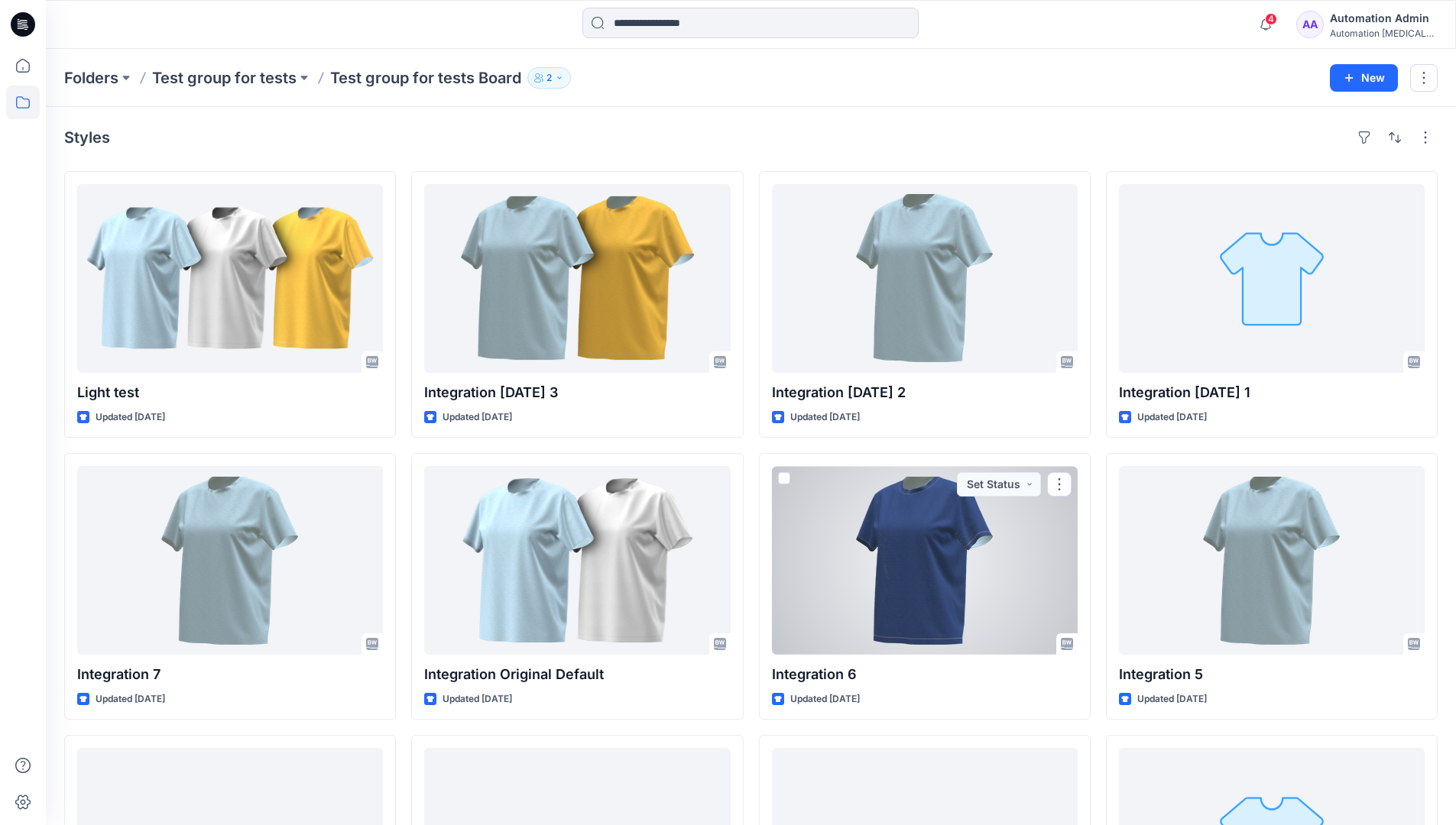
click at [1374, 20] on div "Automation Admin" at bounding box center [1383, 19] width 107 height 19
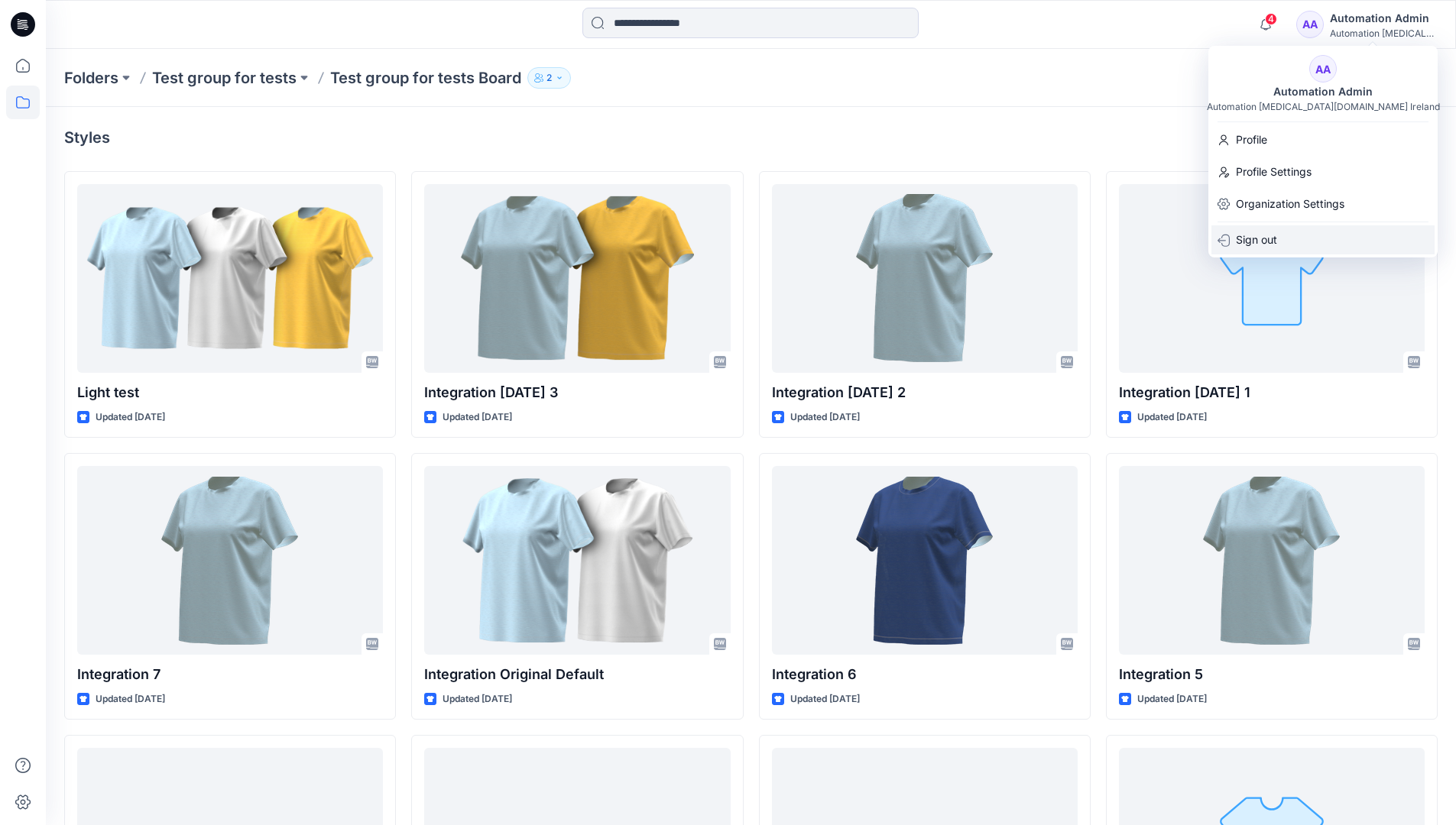
click at [1248, 243] on p "Sign out" at bounding box center [1256, 240] width 42 height 29
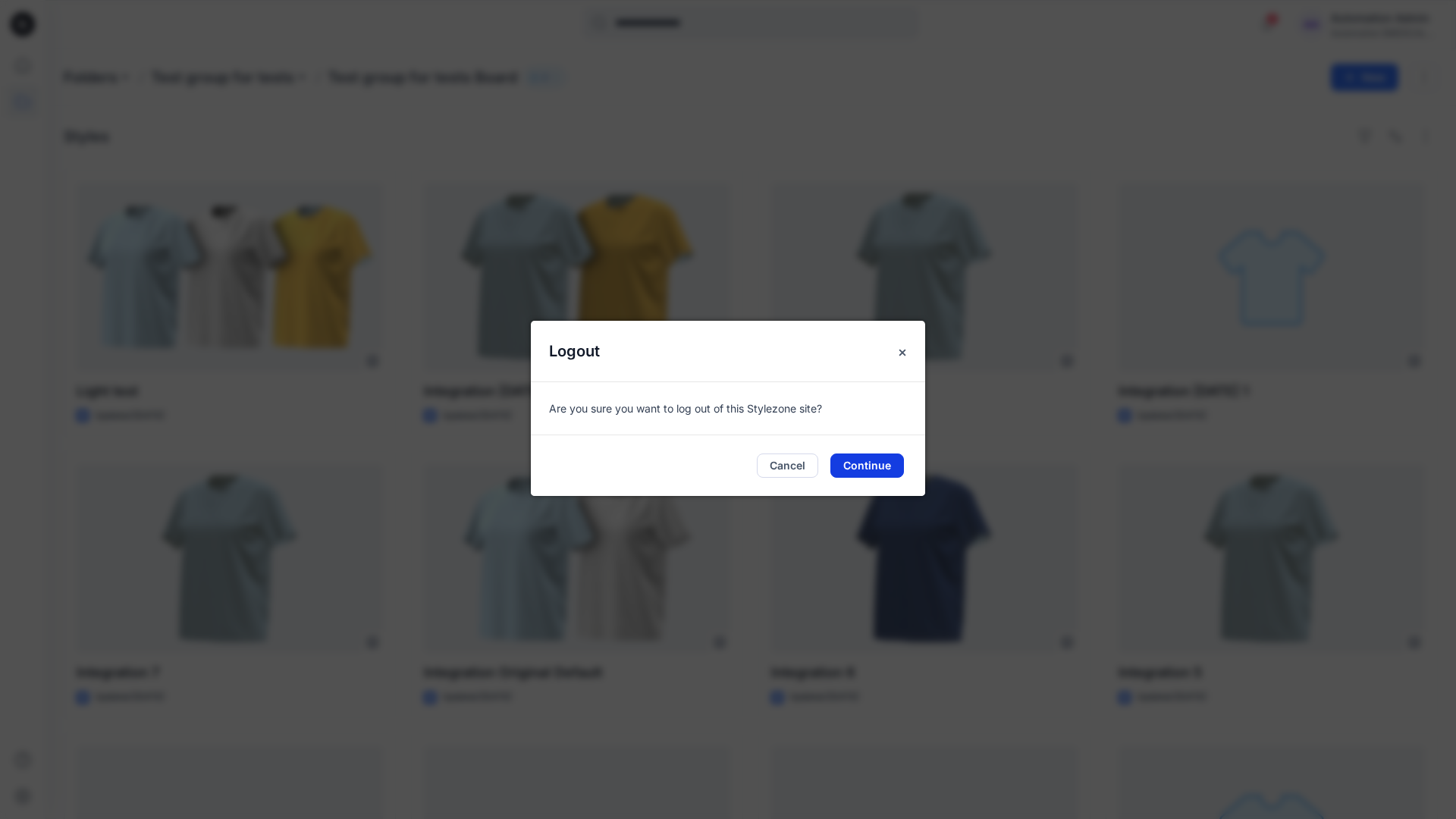
click at [885, 469] on button "Continue" at bounding box center [867, 465] width 73 height 24
